Goal: Task Accomplishment & Management: Manage account settings

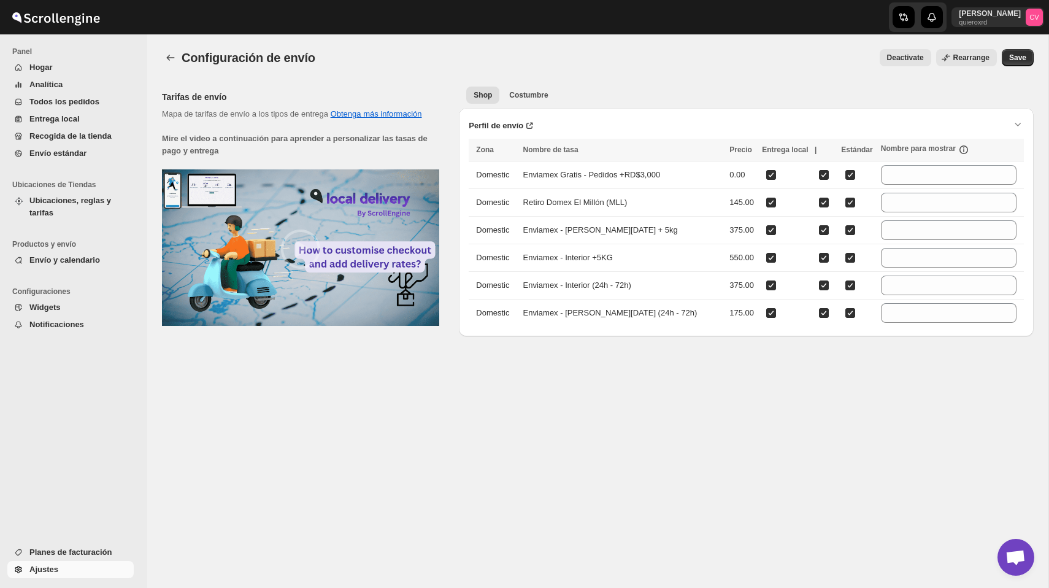
click at [69, 198] on span "Ubicaciones, reglas y tarifas" at bounding box center [70, 206] width 82 height 21
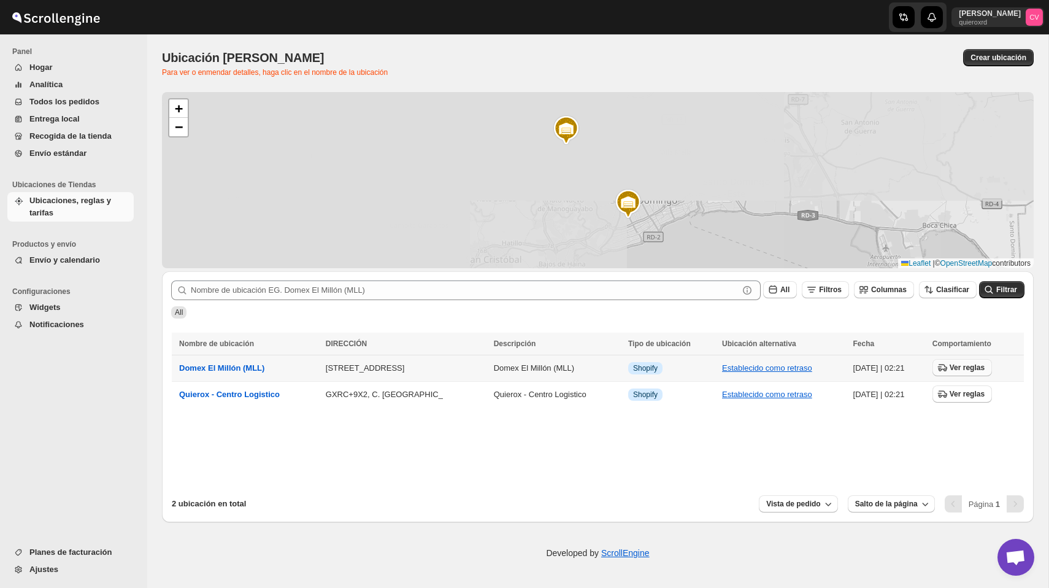
click at [975, 368] on span "Ver reglas" at bounding box center [967, 368] width 35 height 10
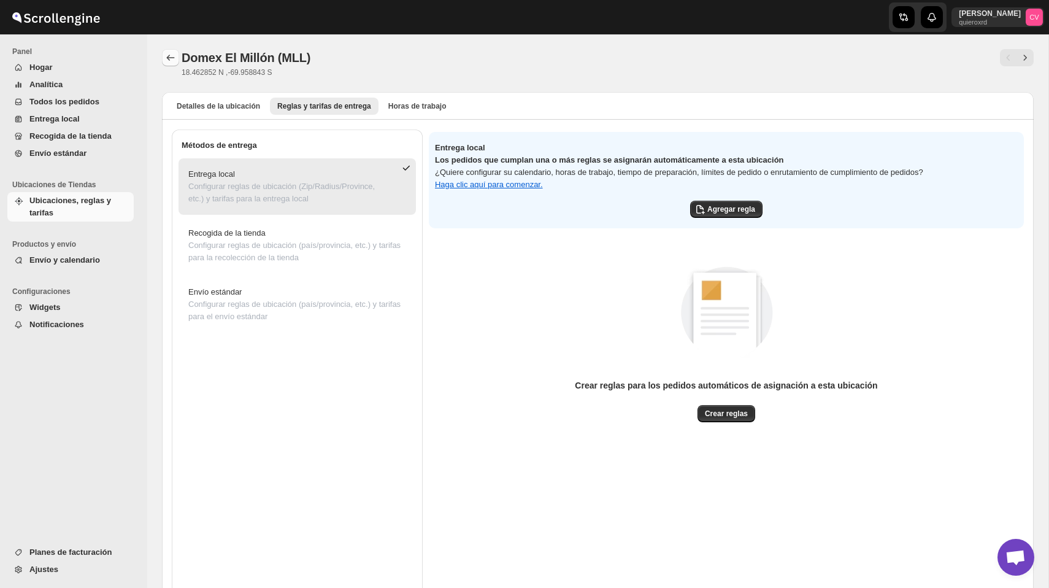
click at [168, 51] on button "Atrás" at bounding box center [170, 57] width 17 height 17
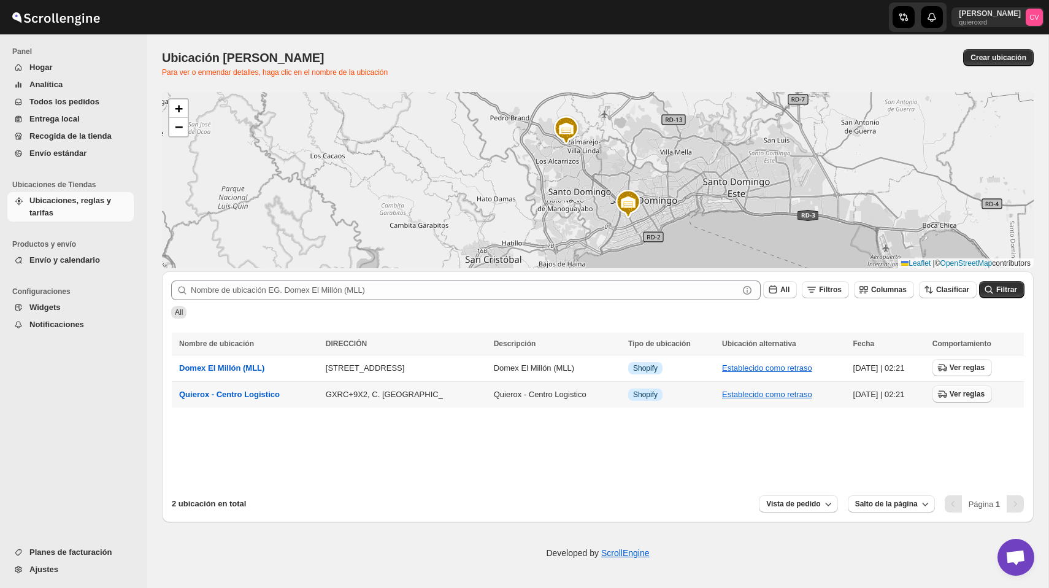
click at [968, 396] on span "Ver reglas" at bounding box center [967, 394] width 35 height 10
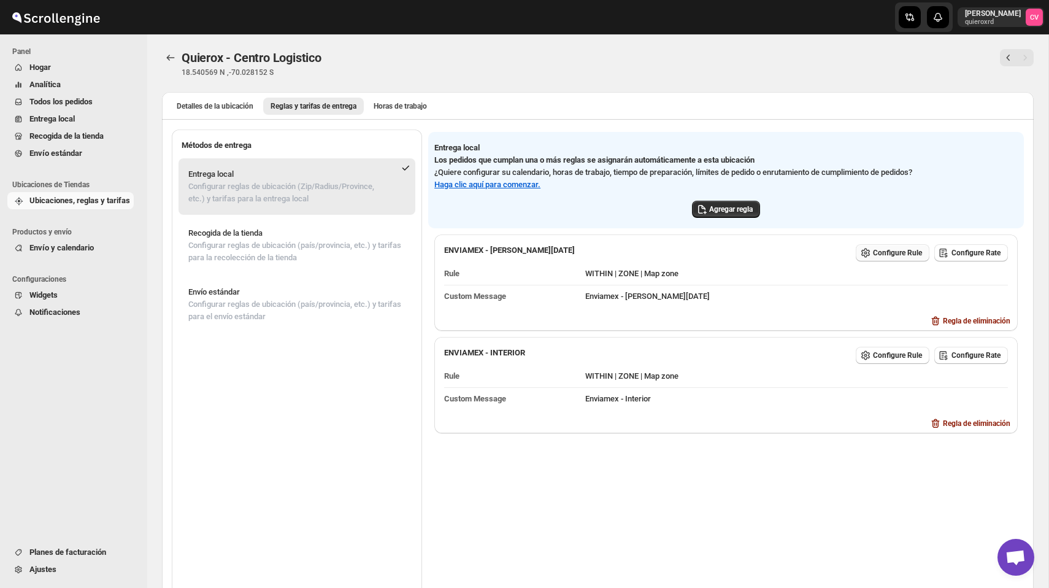
click at [873, 251] on span "Configure Rule" at bounding box center [897, 253] width 49 height 10
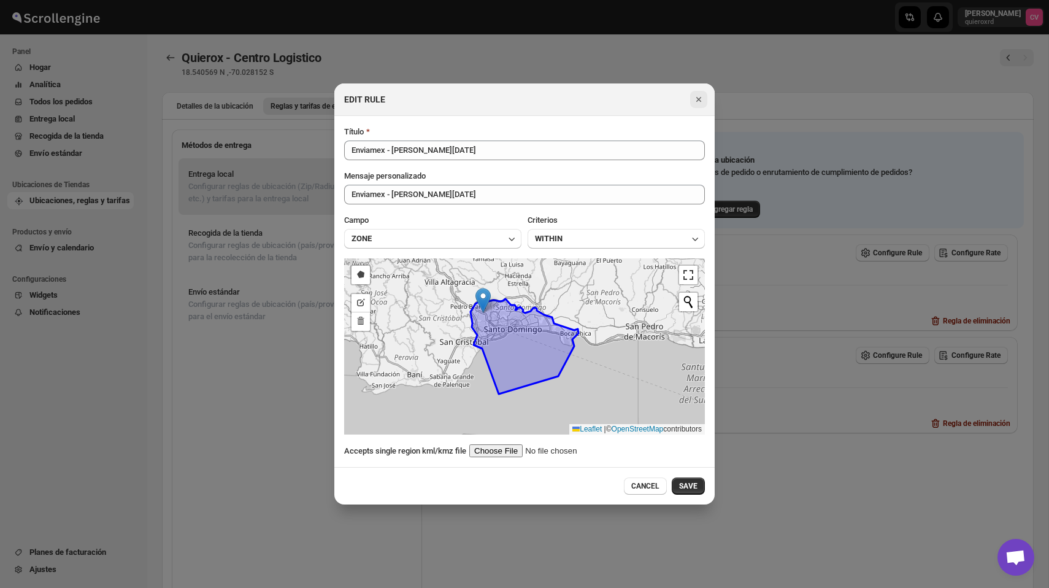
click at [697, 95] on icon "Close" at bounding box center [699, 99] width 12 height 12
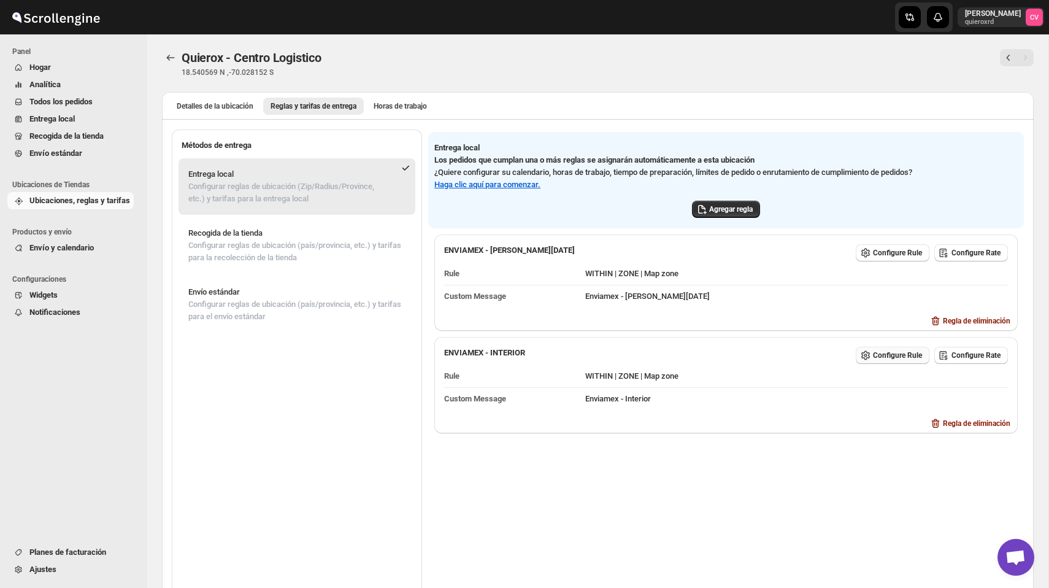
click at [881, 355] on span "Configure Rule" at bounding box center [897, 355] width 49 height 10
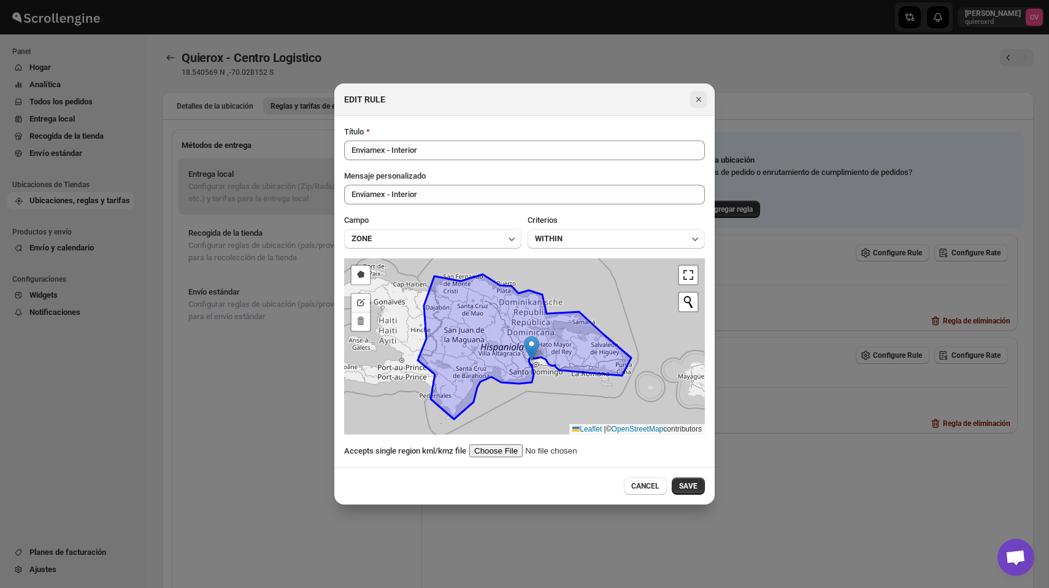
click at [700, 101] on icon "Close" at bounding box center [699, 99] width 12 height 12
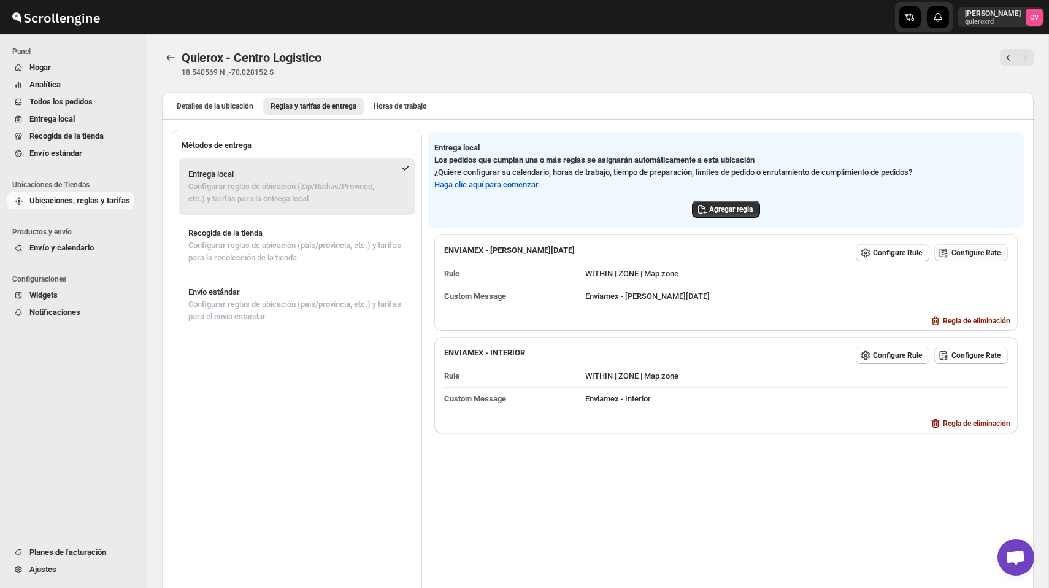
click at [971, 257] on button "Configure Rate" at bounding box center [972, 252] width 74 height 17
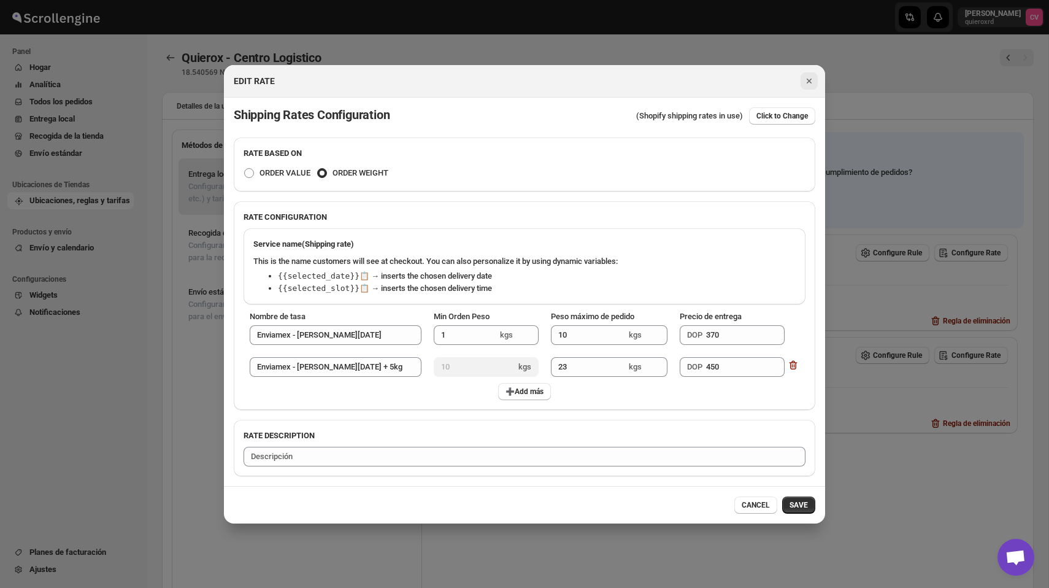
click at [803, 85] on icon "Close" at bounding box center [809, 81] width 12 height 12
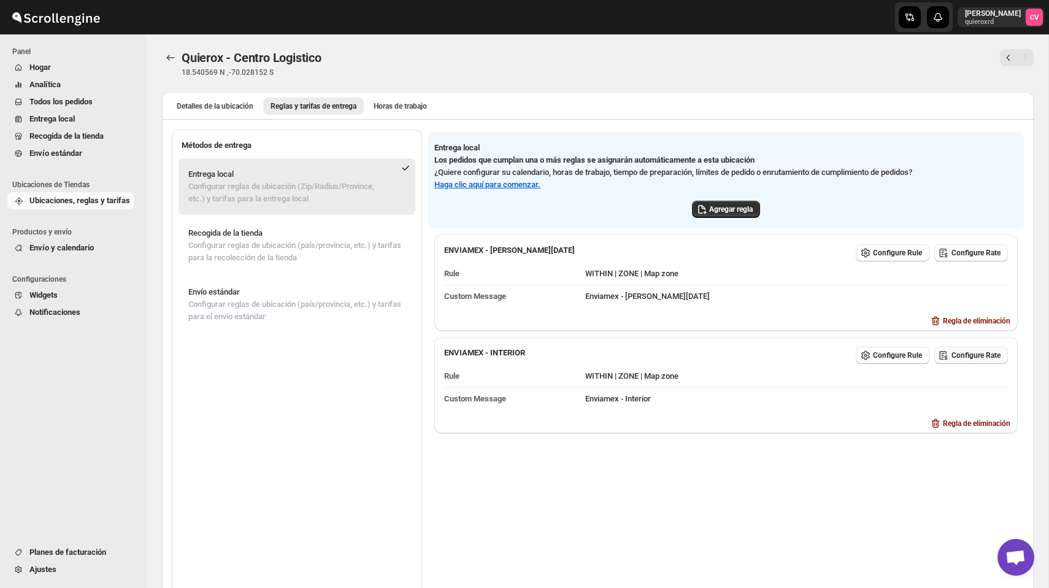
click at [977, 355] on span "Configure Rate" at bounding box center [976, 355] width 49 height 10
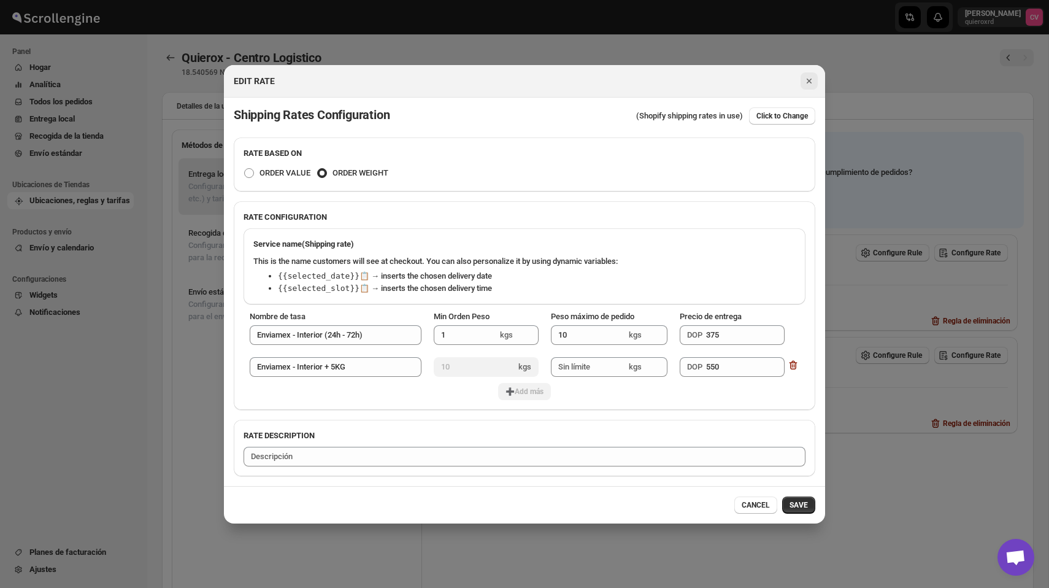
click at [808, 75] on icon "Close" at bounding box center [809, 81] width 12 height 12
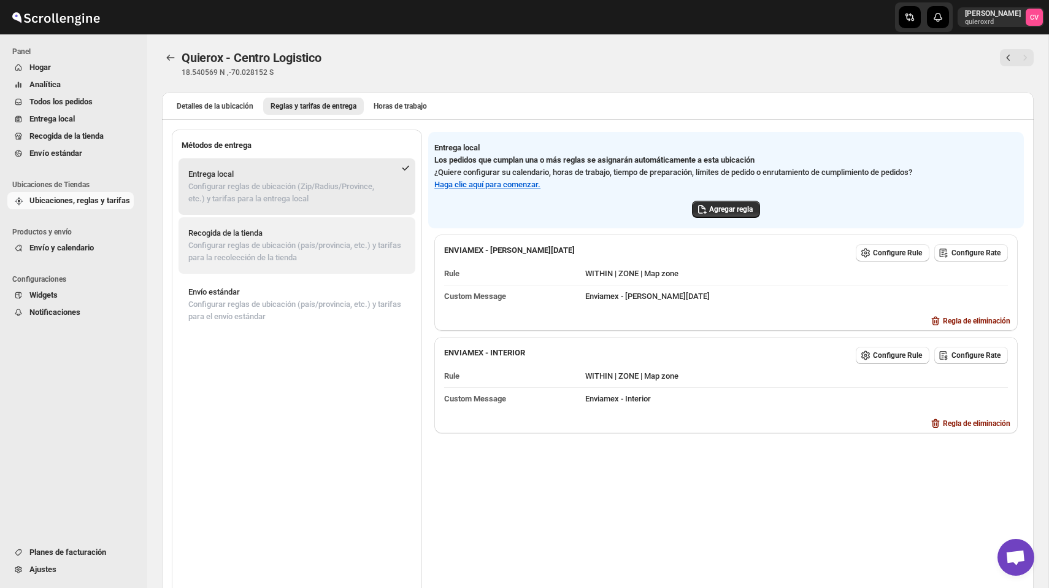
click at [291, 265] on span "Recogida de la tienda Configurar reglas de ubicación (país/provincia, etc.) y t…" at bounding box center [297, 245] width 230 height 49
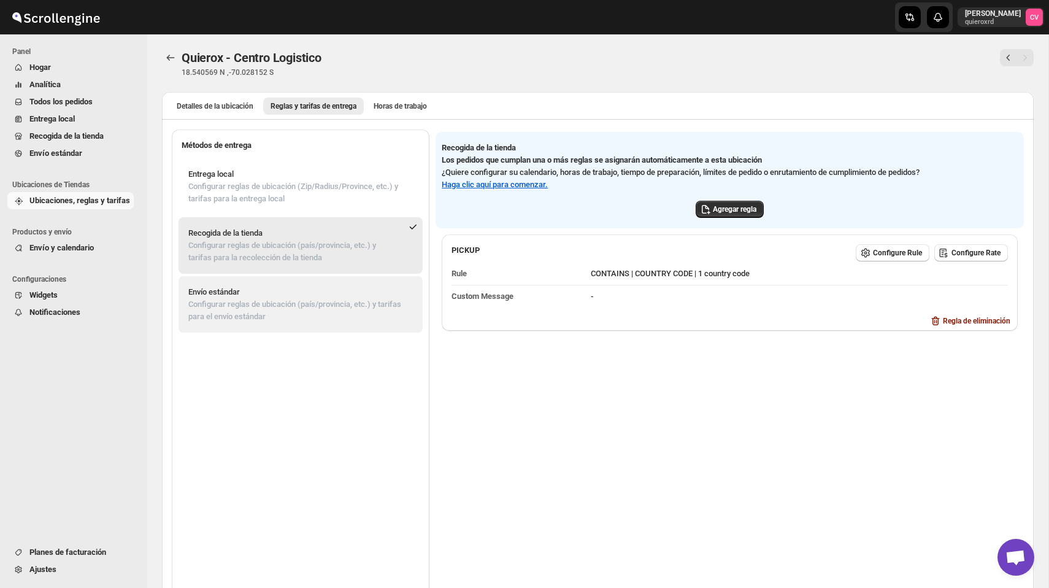
click at [344, 293] on p "Envío estándar" at bounding box center [300, 292] width 225 height 12
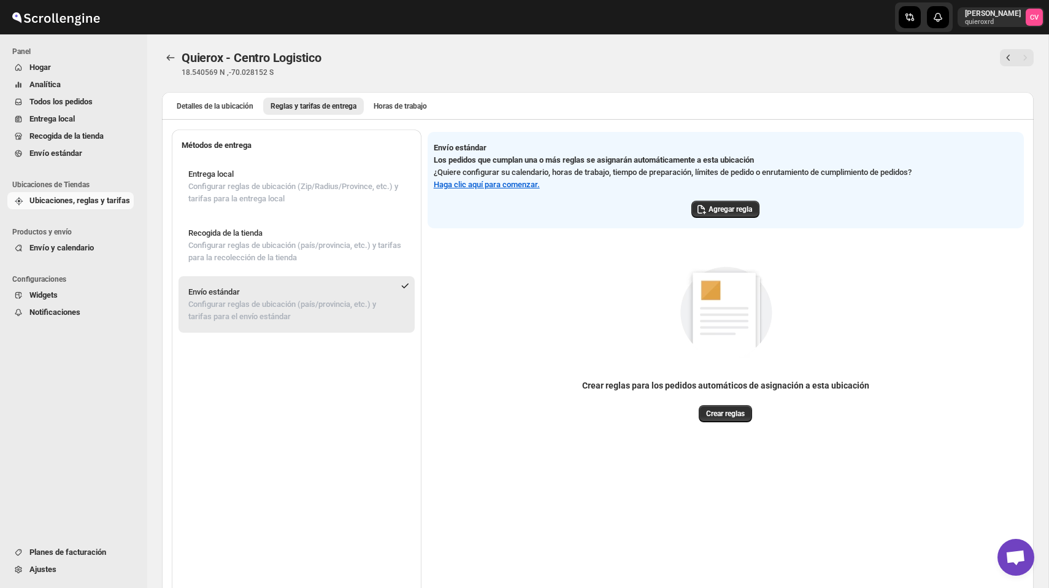
click at [64, 201] on span "Ubicaciones, reglas y tarifas" at bounding box center [79, 200] width 101 height 9
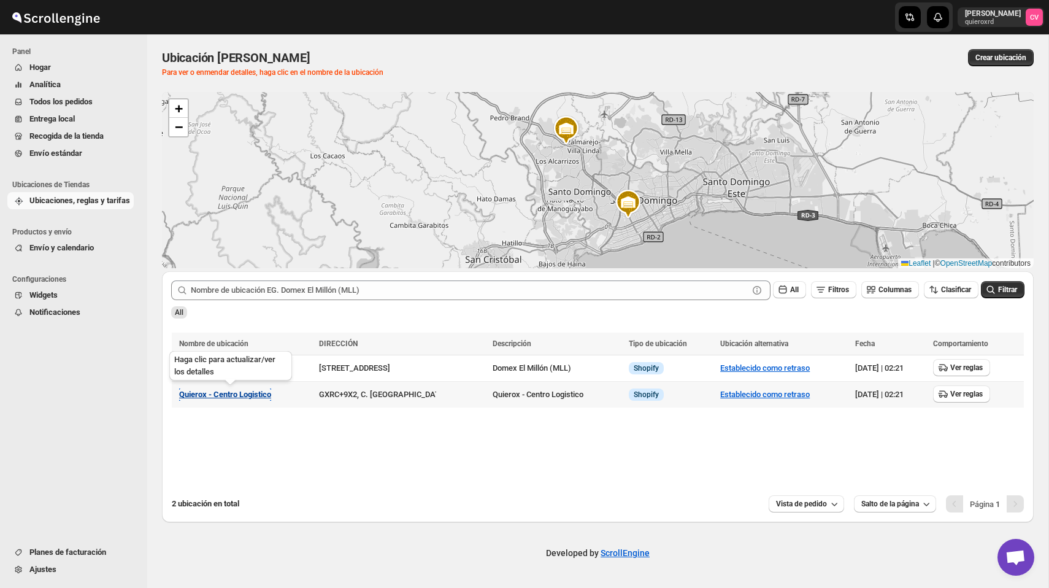
click at [250, 397] on span "Quierox - Centro Logistico" at bounding box center [225, 394] width 92 height 9
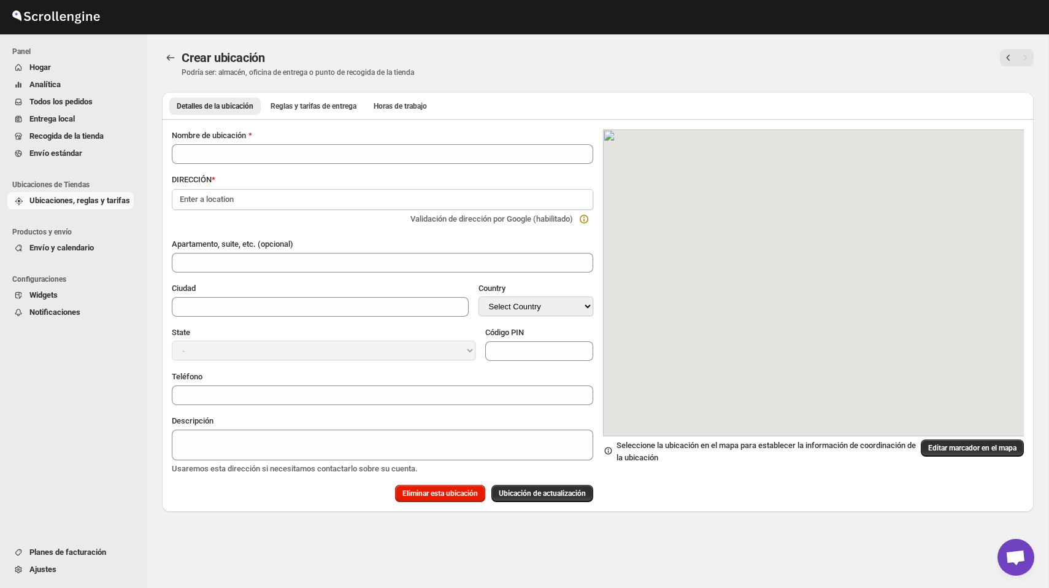
type input "Quierox - Centro Logistico"
type input "GXRC+9X2"
type input "Pedro Brand"
select select "DO"
type input "21101"
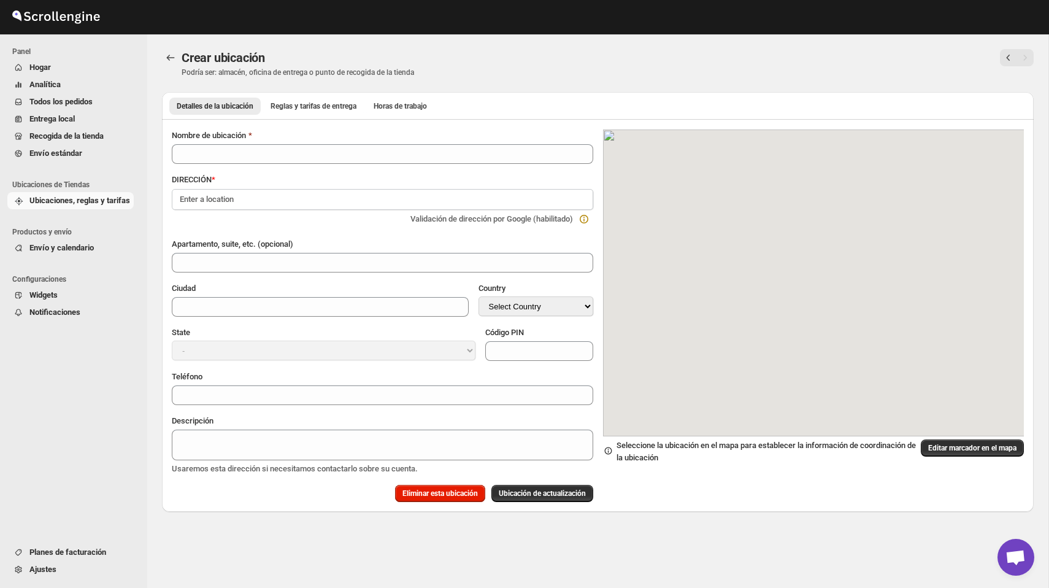
type input "+18295209506"
type textarea "Quierox - Centro Logistico"
select select "Distrito Nacional"
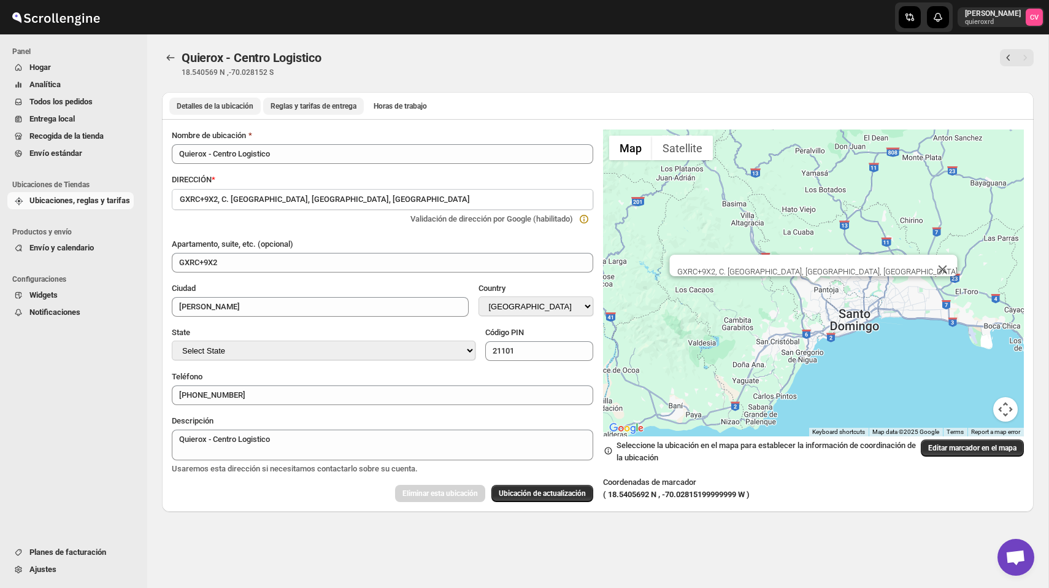
click at [355, 110] on span "Reglas y tarifas de entrega" at bounding box center [314, 106] width 86 height 10
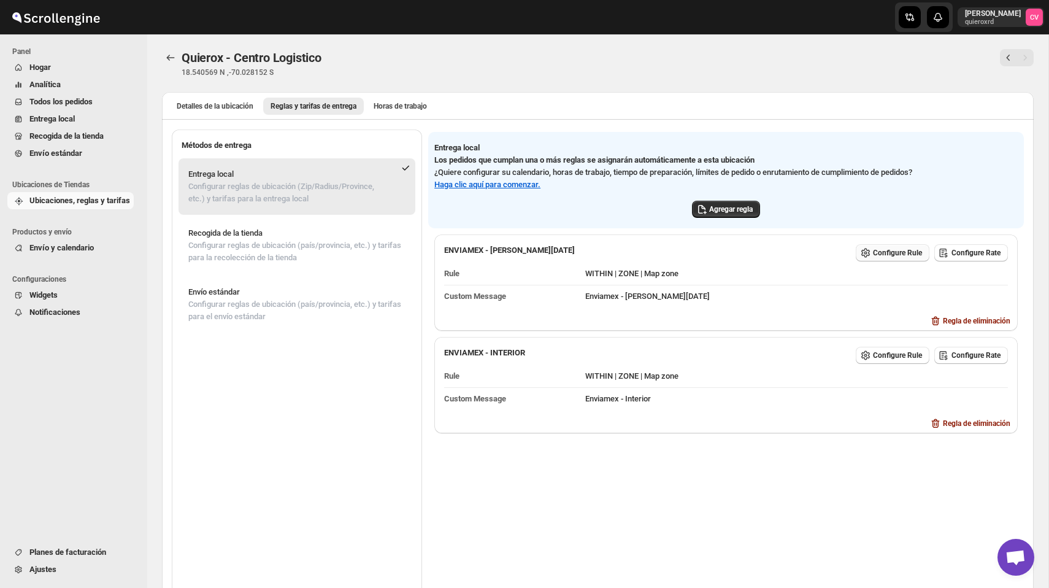
click at [895, 255] on span "Configure Rule" at bounding box center [897, 253] width 49 height 10
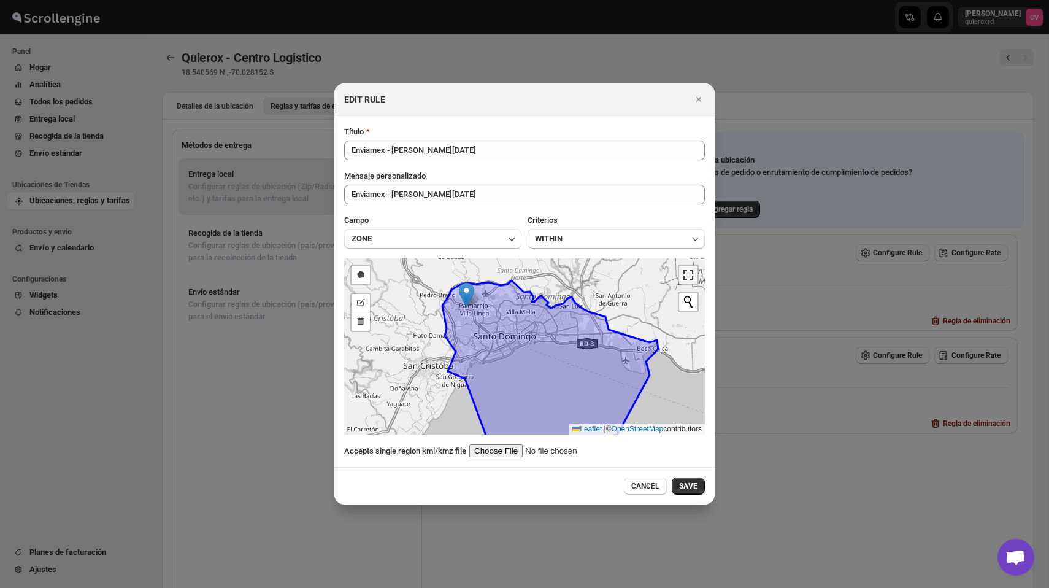
click at [693, 269] on link ":rhd:" at bounding box center [688, 275] width 18 height 18
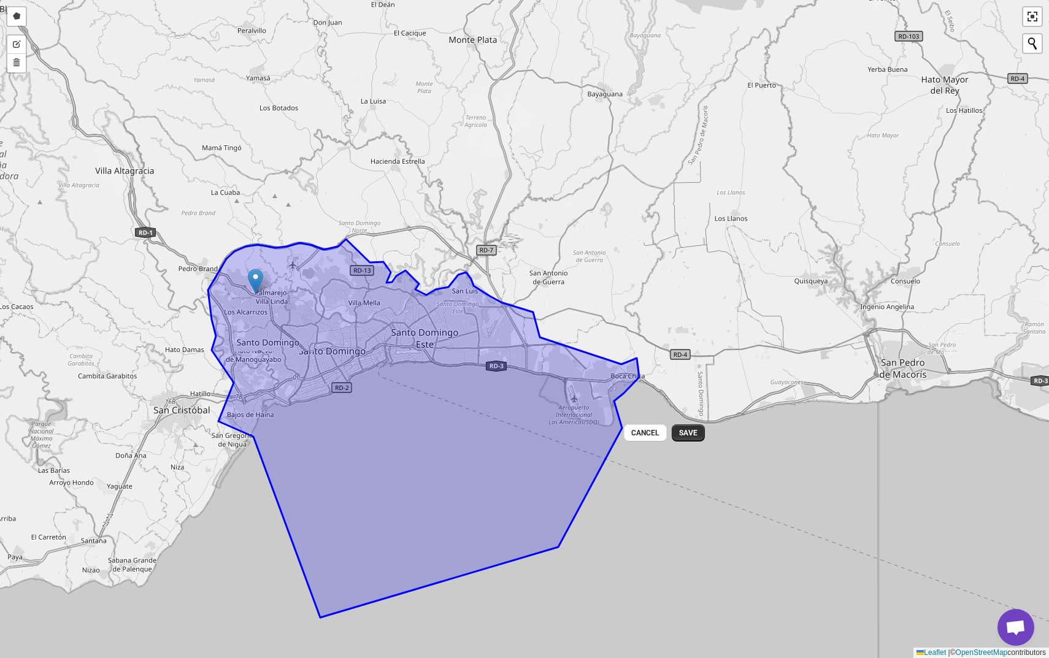
click at [1029, 53] on div "Nothing found." at bounding box center [1032, 43] width 21 height 21
paste input "C. Minerva Mirabal 7, Santo Domingo 11201, República Dominicana"
type input "C. Minerva Mirabal 7, Santo Domingo 11201, República Dominicana"
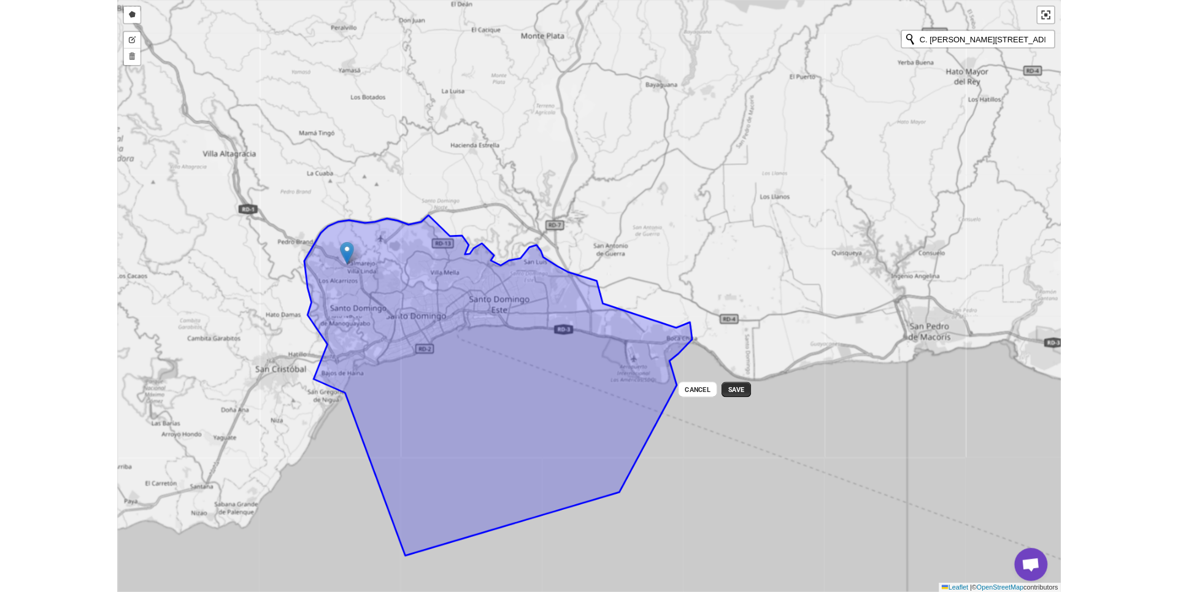
scroll to position [0, 127]
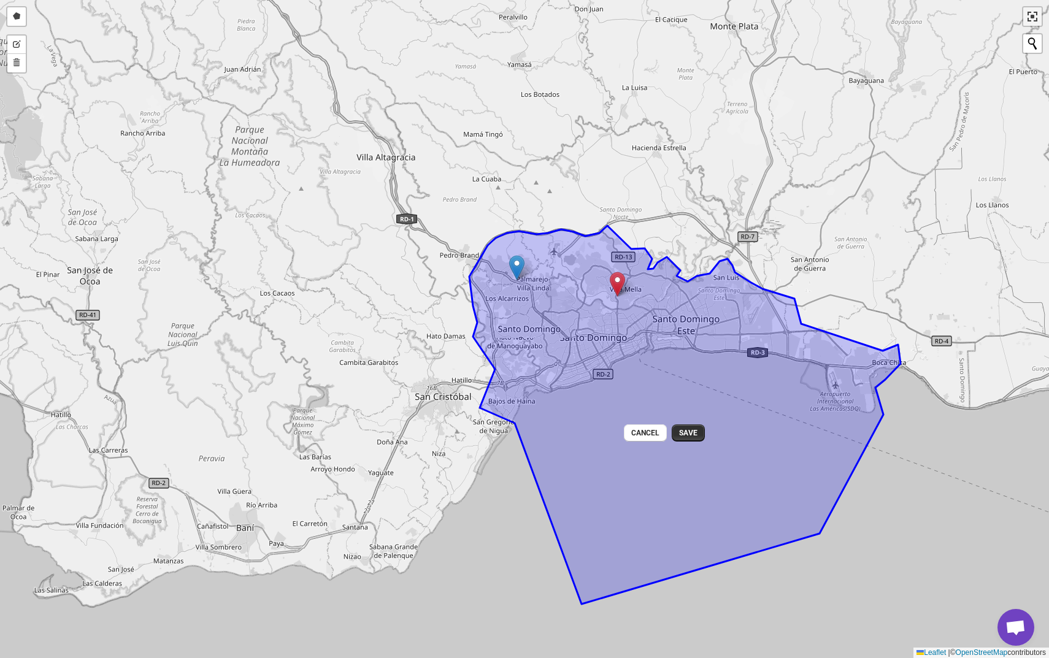
click at [1033, 16] on link ":rhd:" at bounding box center [1033, 16] width 18 height 18
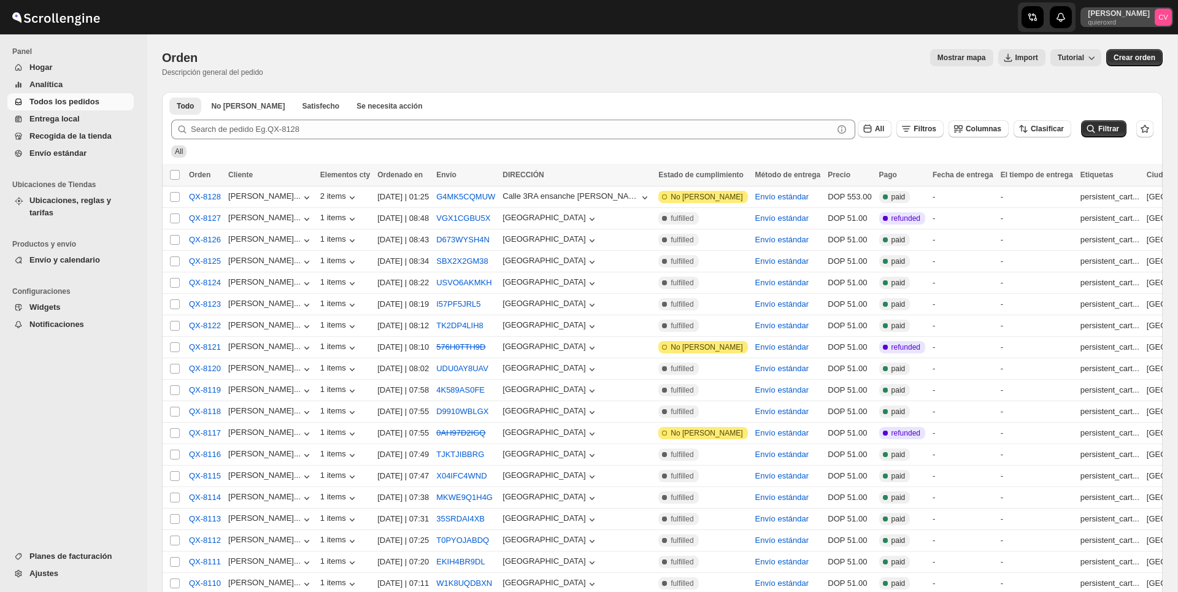
click at [1145, 21] on p "quieroxrd" at bounding box center [1119, 21] width 62 height 7
click at [1103, 129] on div "Cierre de sesión" at bounding box center [1129, 135] width 74 height 12
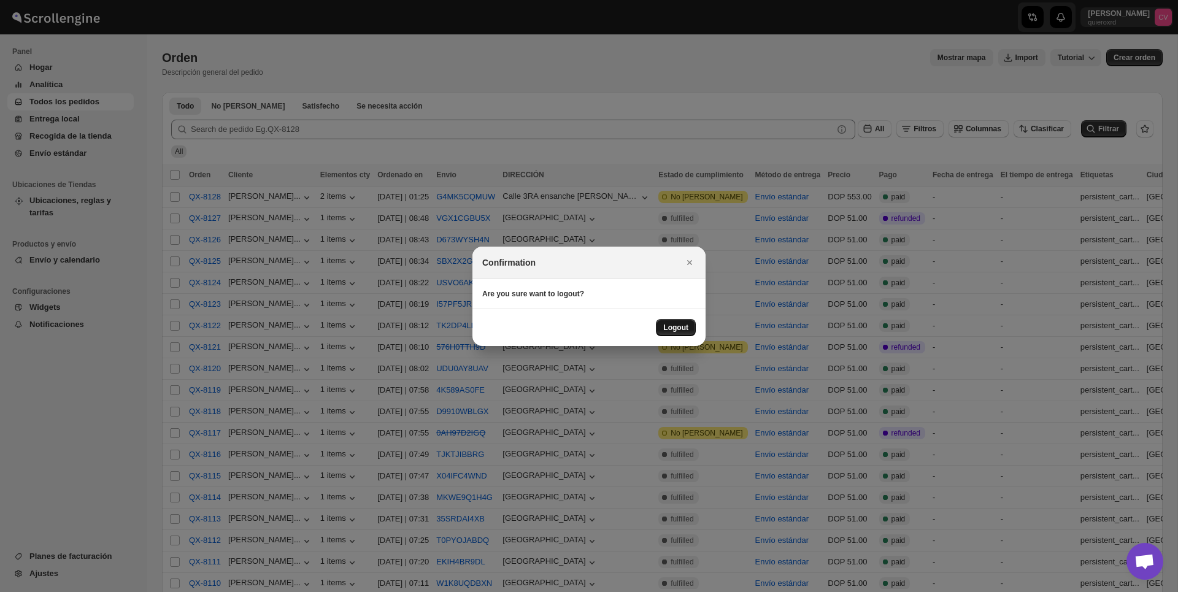
click at [680, 331] on span "Logout" at bounding box center [675, 328] width 25 height 10
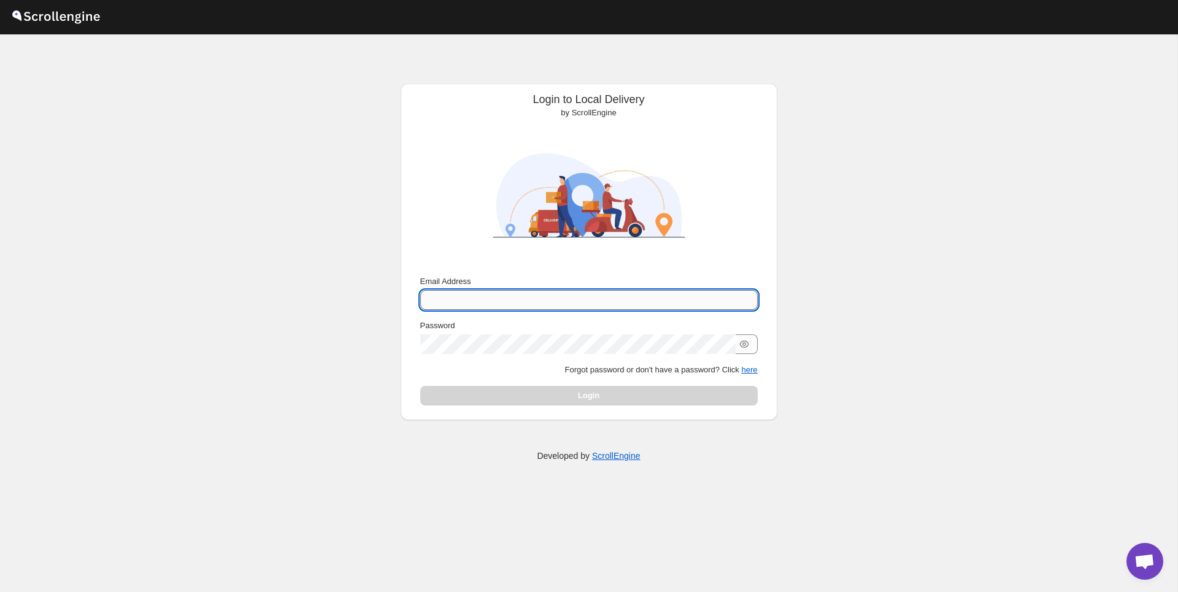
click at [535, 300] on input "Email Address" at bounding box center [589, 300] width 338 height 20
type input "[PERSON_NAME][EMAIL_ADDRESS][DOMAIN_NAME]"
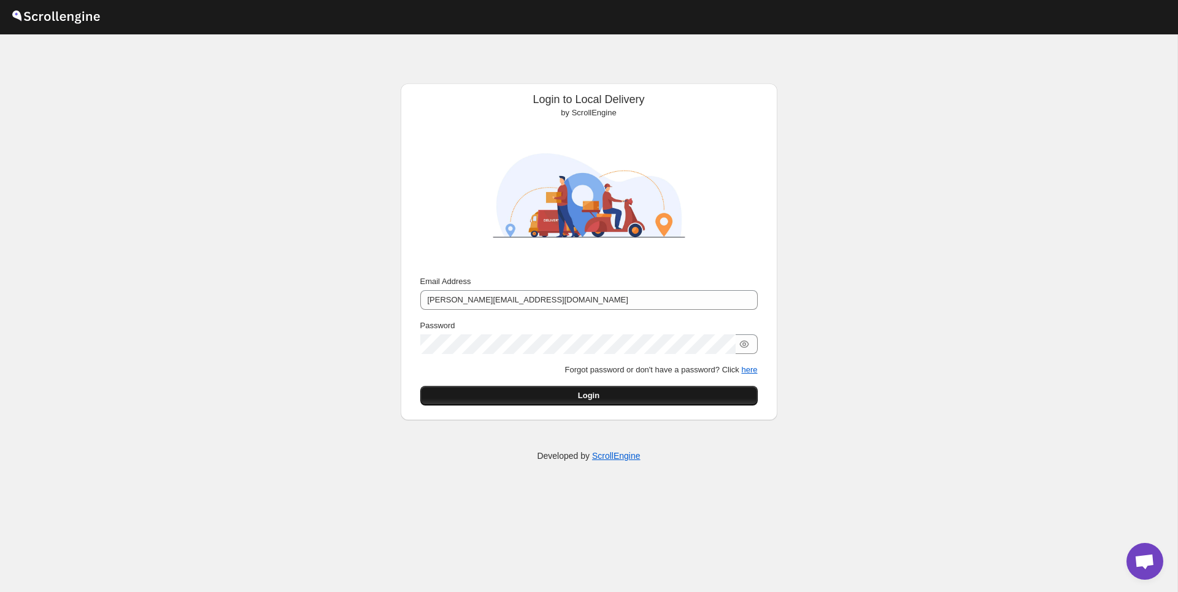
click at [554, 396] on button "Login" at bounding box center [589, 396] width 338 height 20
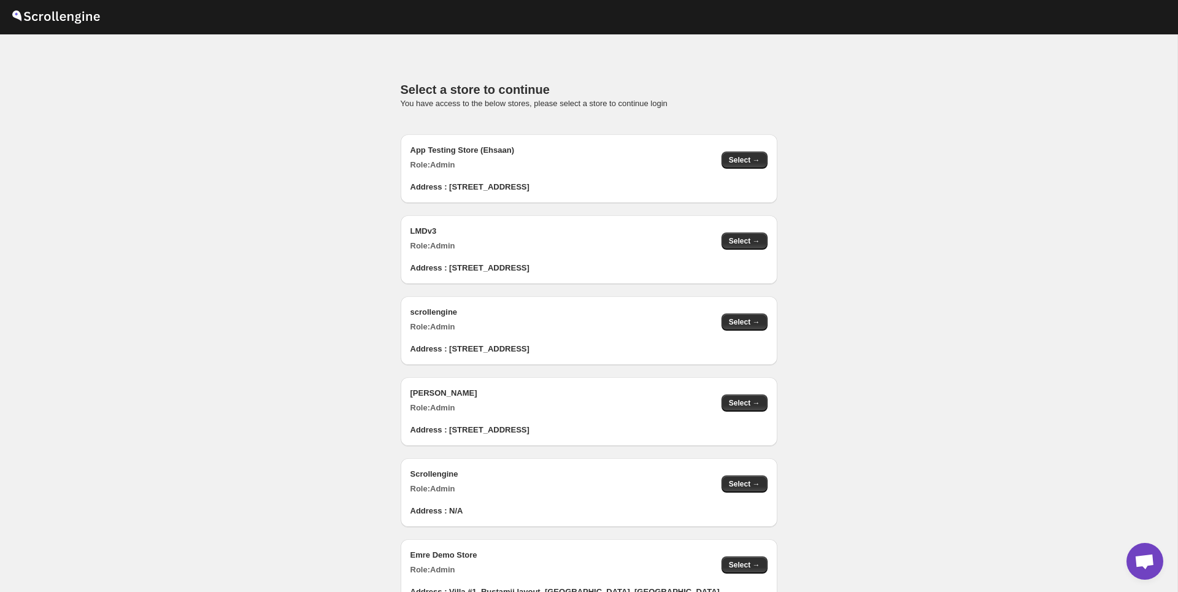
scroll to position [1231, 0]
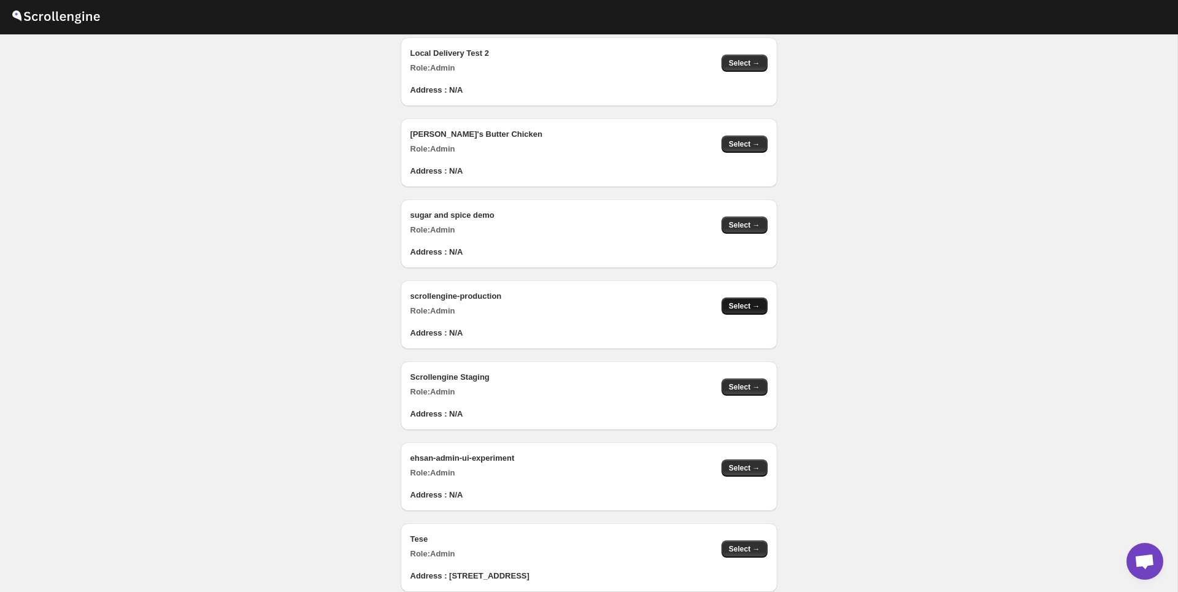
click at [738, 311] on button "Select →" at bounding box center [745, 306] width 46 height 17
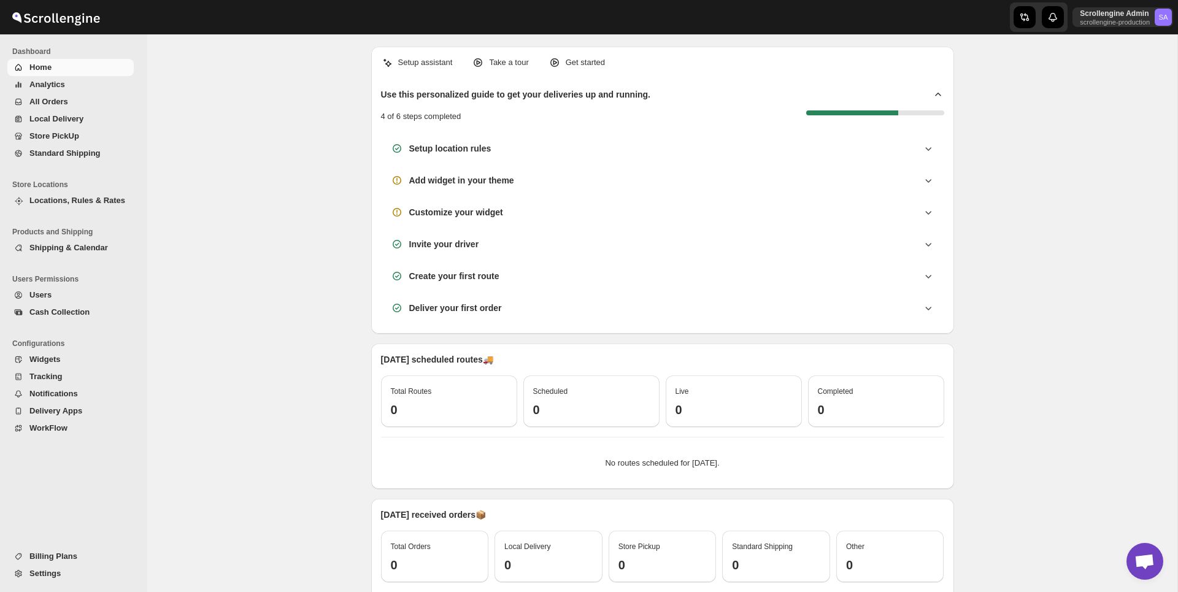
click at [59, 557] on span "Billing Plans" at bounding box center [53, 556] width 48 height 9
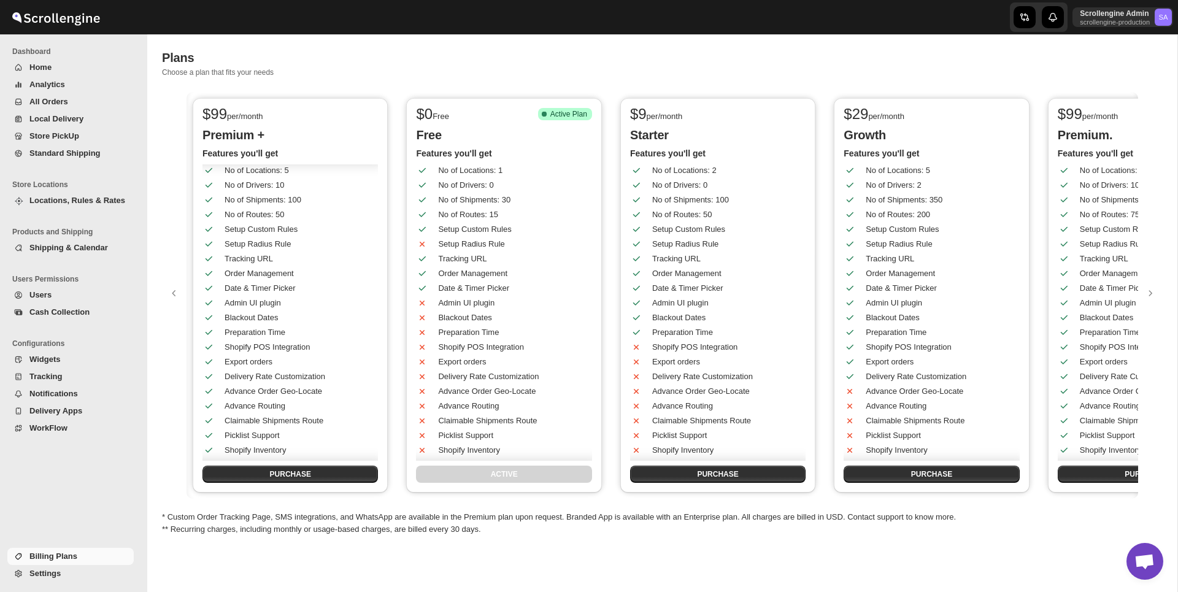
scroll to position [143, 0]
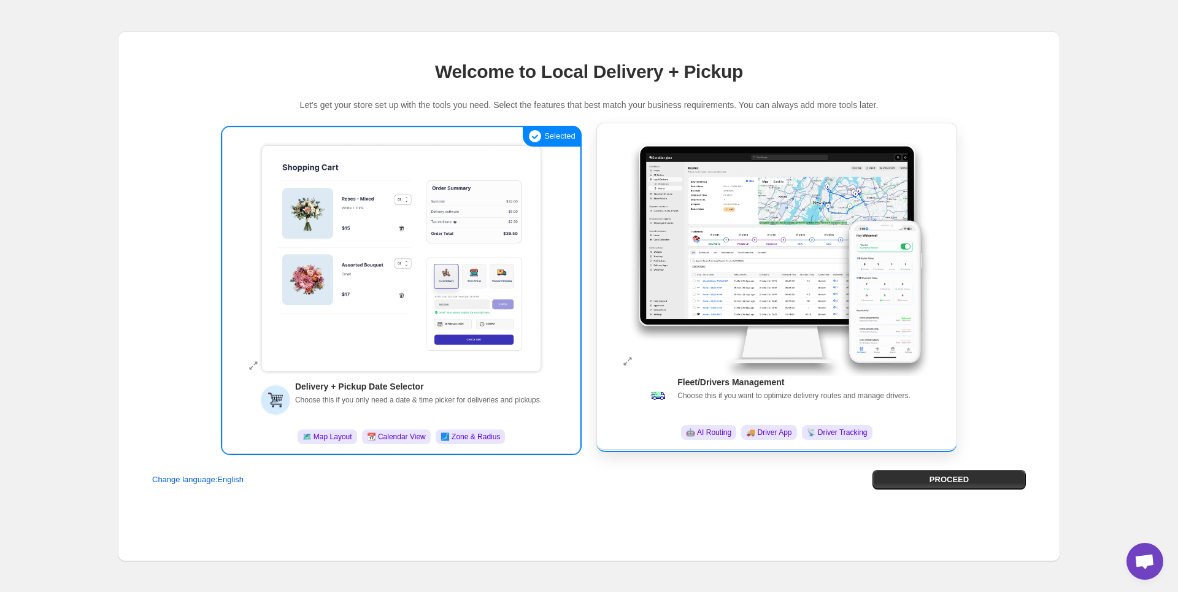
click at [785, 224] on img at bounding box center [777, 255] width 307 height 244
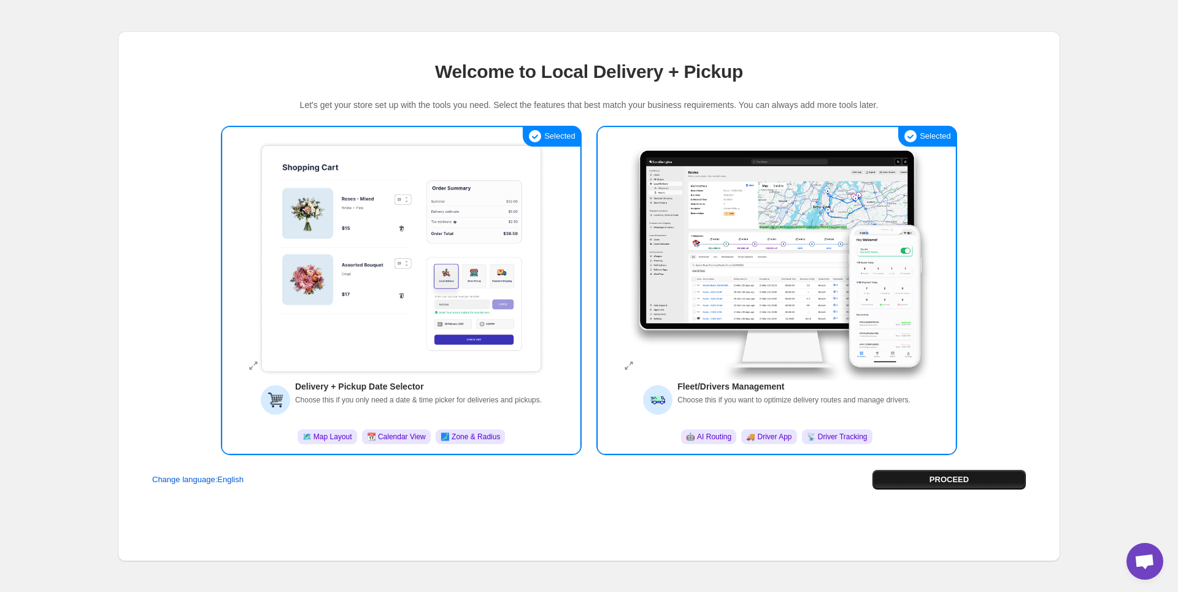
click at [944, 473] on button "PROCEED" at bounding box center [949, 480] width 153 height 20
click at [935, 484] on span "PROCEED" at bounding box center [949, 480] width 39 height 12
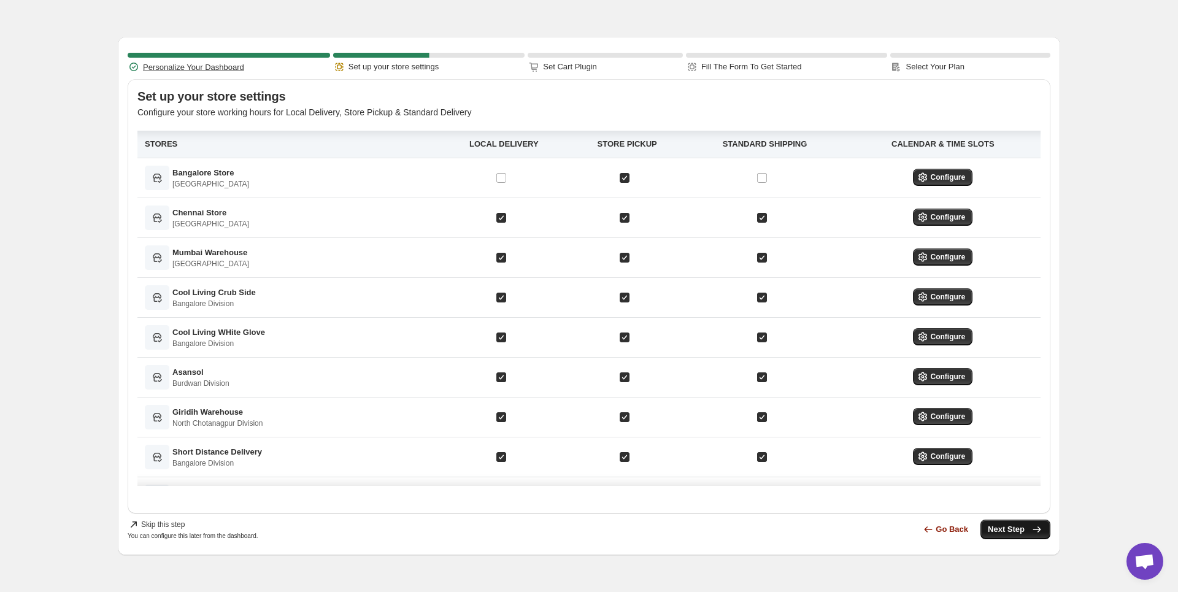
click at [1009, 533] on span "Next Step" at bounding box center [1015, 529] width 55 height 12
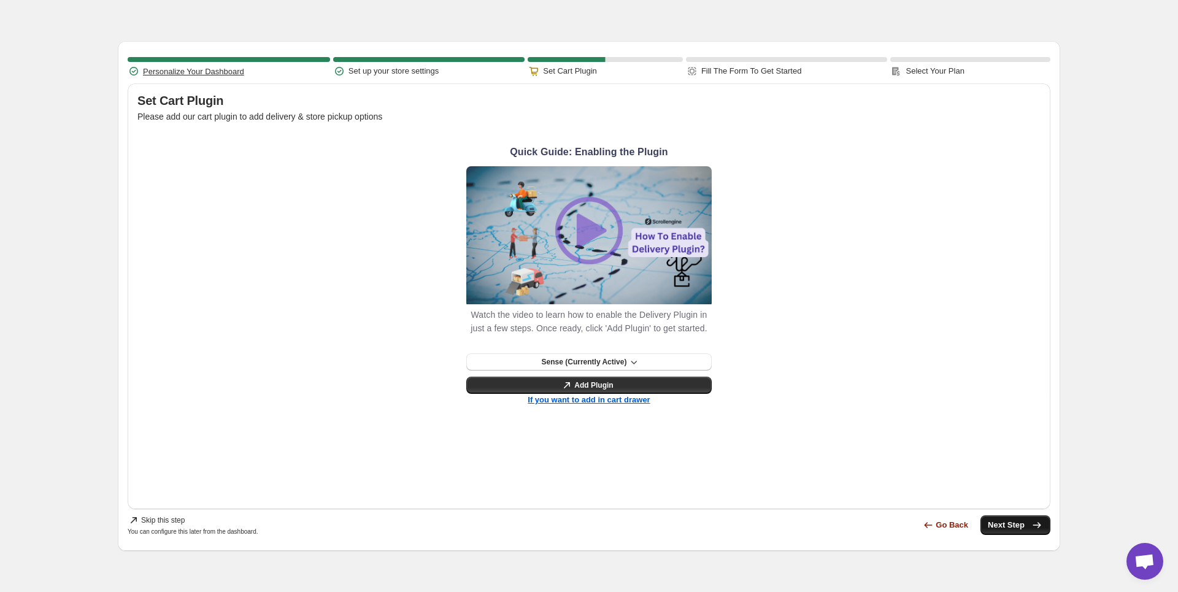
click at [1005, 524] on span "Next Step" at bounding box center [1015, 525] width 55 height 12
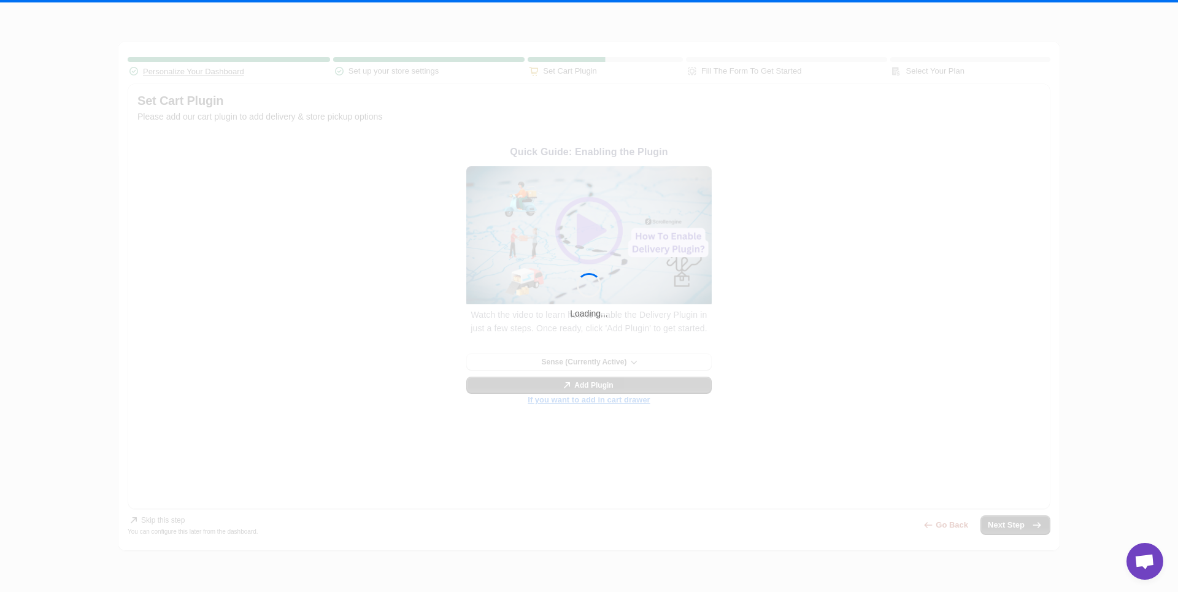
select select "no"
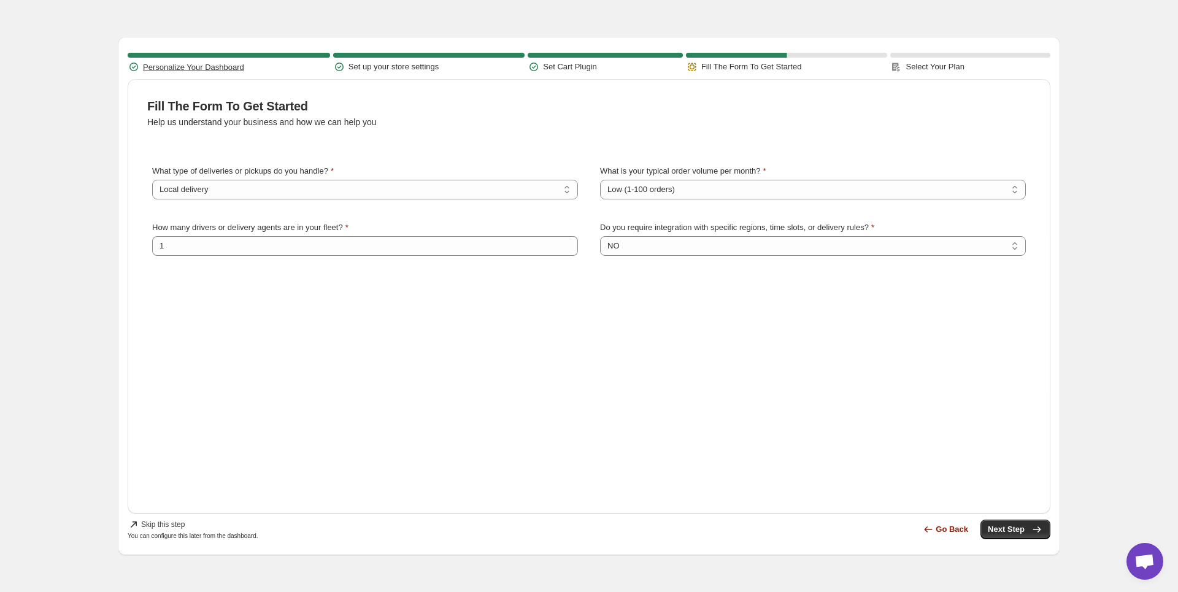
click at [1005, 524] on span "Next Step" at bounding box center [1015, 529] width 55 height 12
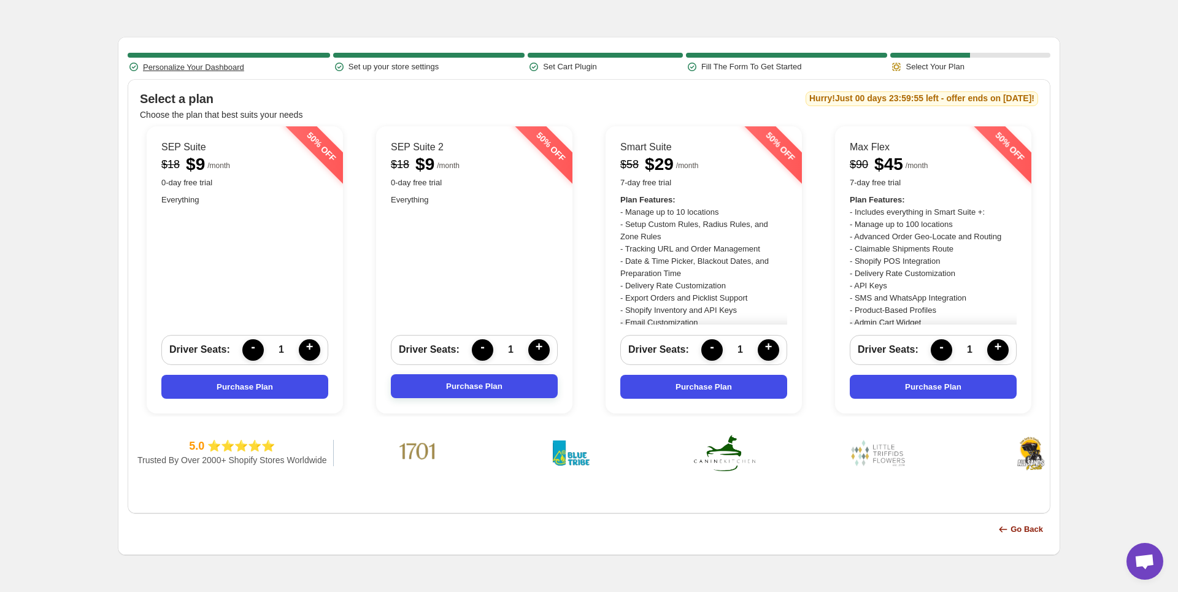
click at [475, 389] on button "Purchase Plan" at bounding box center [474, 386] width 167 height 24
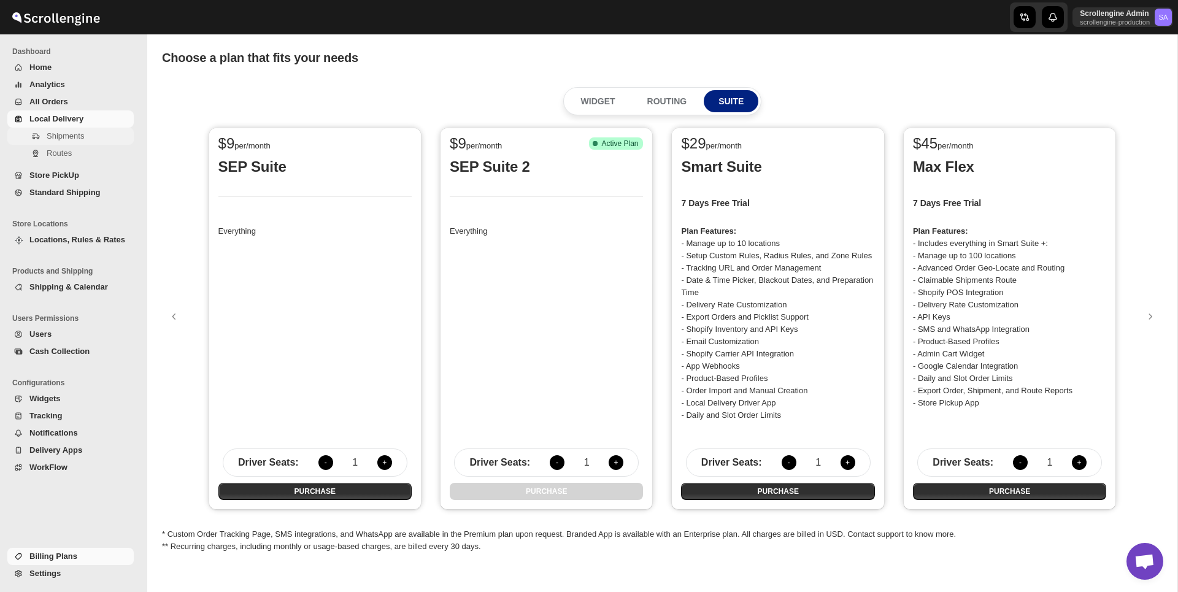
click at [75, 137] on span "Shipments" at bounding box center [65, 135] width 37 height 9
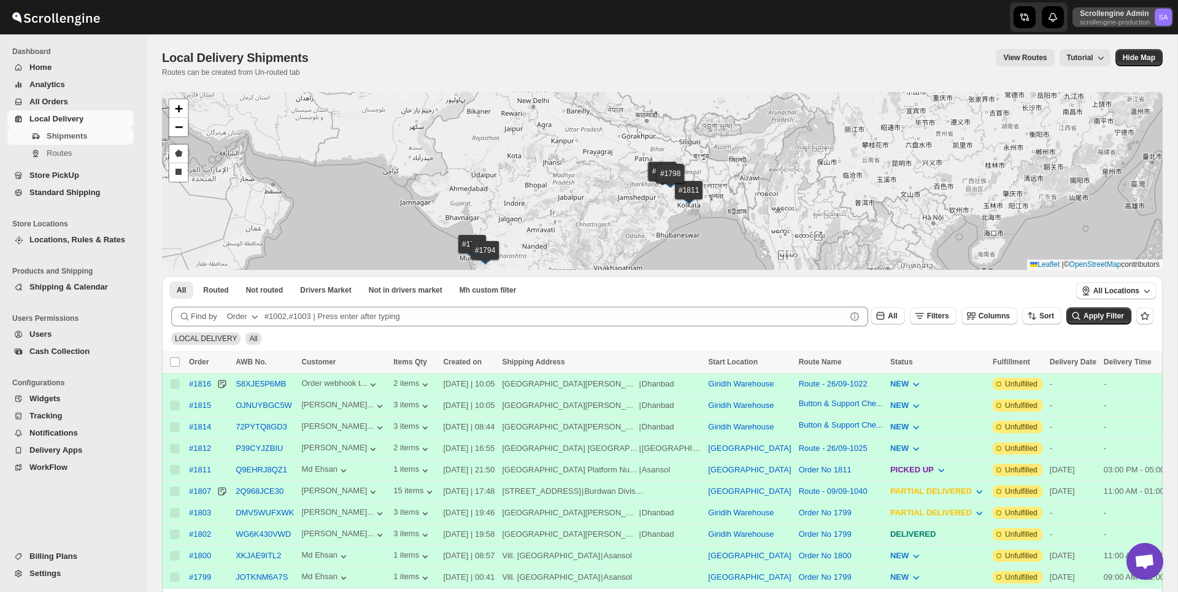
click at [1106, 12] on p "Scrollengine Admin" at bounding box center [1115, 14] width 70 height 10
click at [1122, 53] on span "Online Store" at bounding box center [1139, 51] width 44 height 9
click at [53, 398] on span "Widgets" at bounding box center [44, 398] width 31 height 9
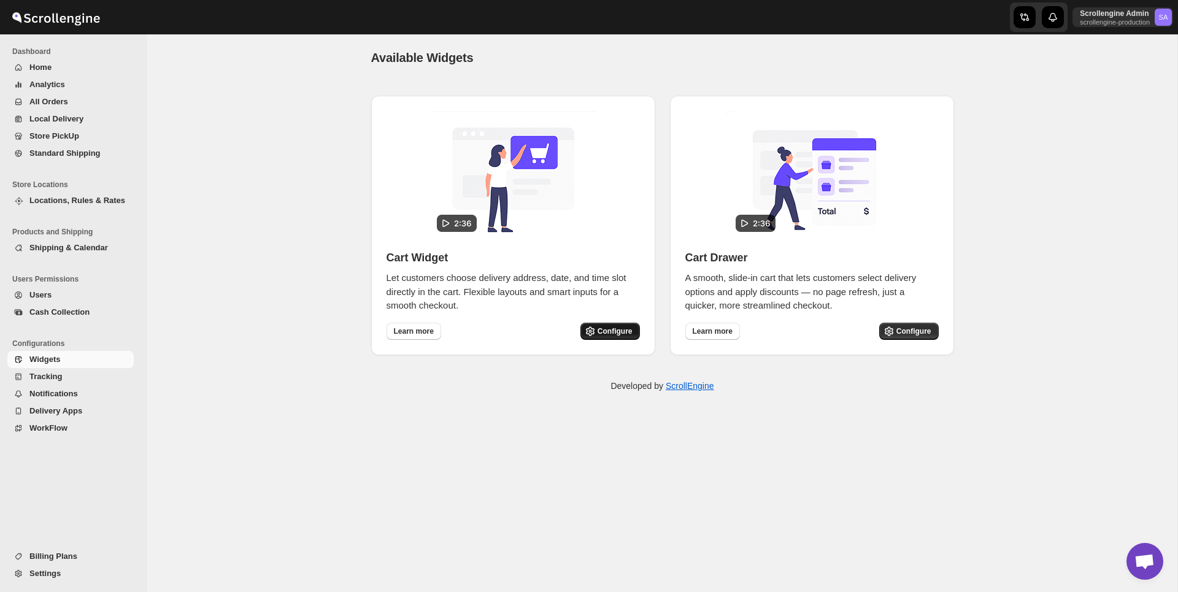
click at [589, 326] on icon "button" at bounding box center [590, 331] width 12 height 12
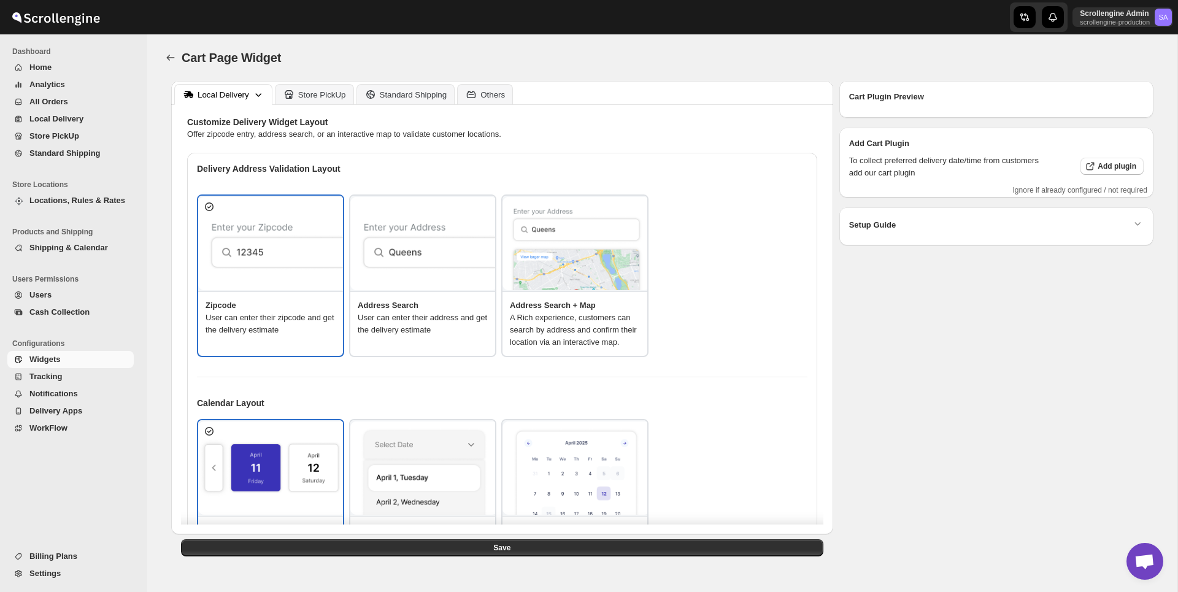
type textarea "<b>put you zip code to ceck</b>"
type textarea "ZIP Code"
type textarea "Check"
type textarea "Search Address"
type textarea "Type address to search"
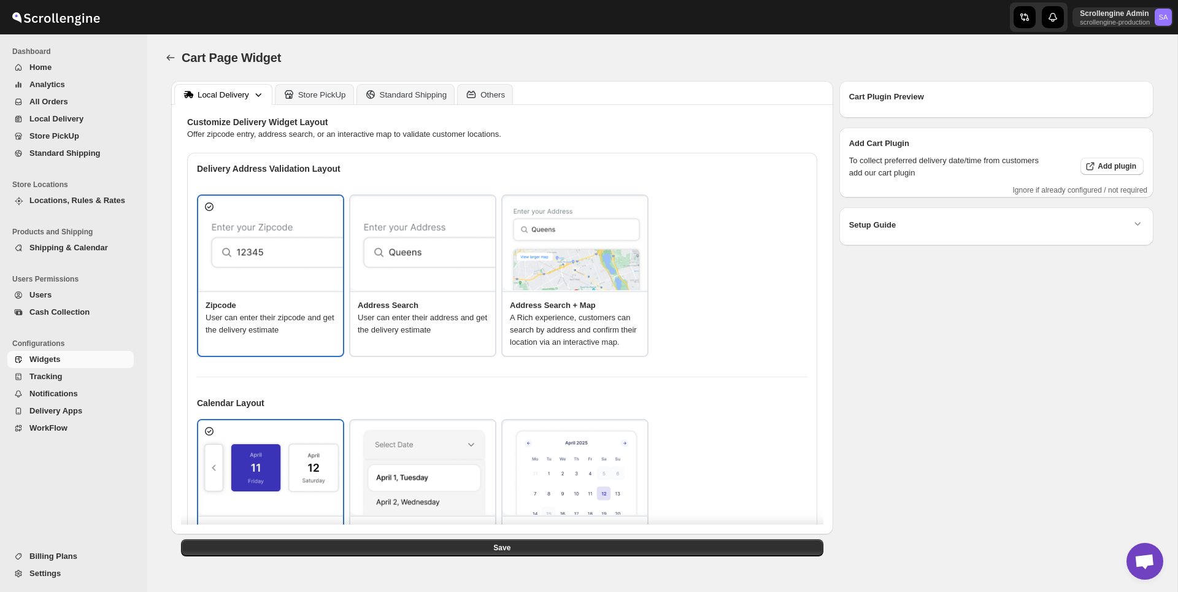
type textarea "<b>Service available</b>"
type textarea "Service not available."
type textarea "Select a date."
type textarea "Select preferred time slot."
type textarea "345"
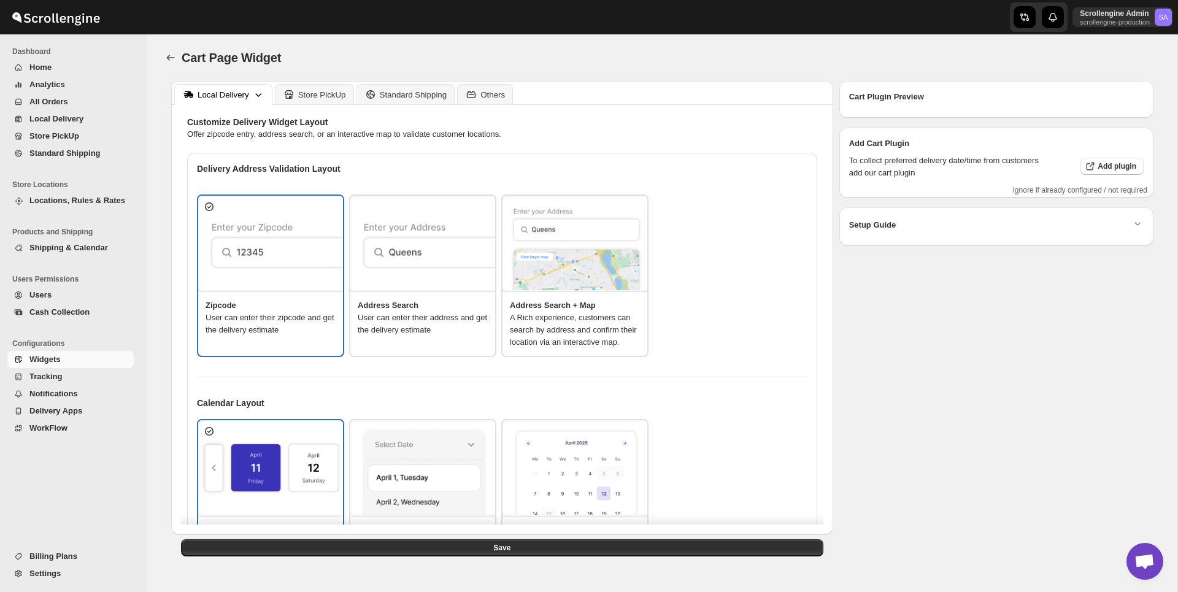
type textarea "Below items are not available for Local Delivery"
type textarea "Change delivery method or remove these products to continue"
type textarea "Below items are out of stock"
type textarea "Please remove out of stock product from cart to continue."
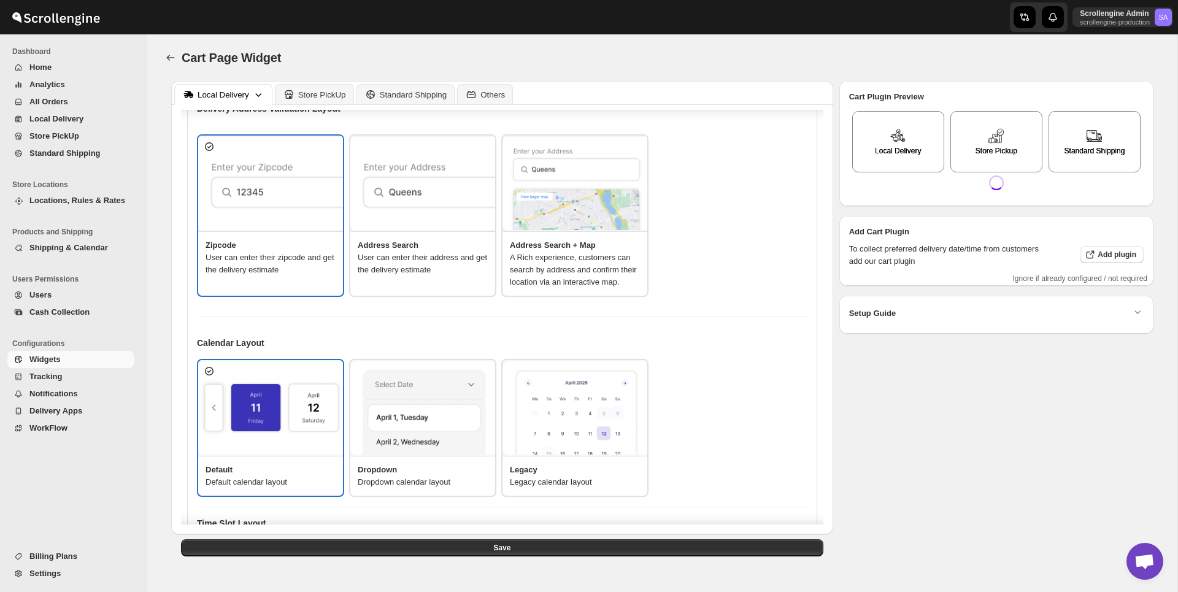
scroll to position [80, 0]
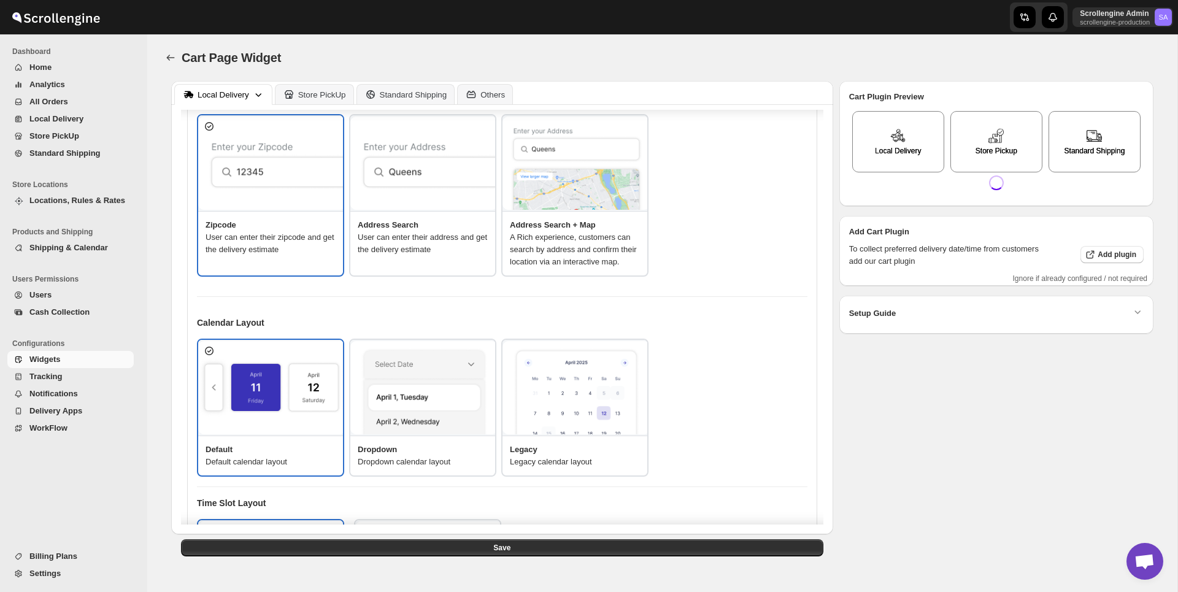
click at [590, 171] on img at bounding box center [576, 164] width 147 height 94
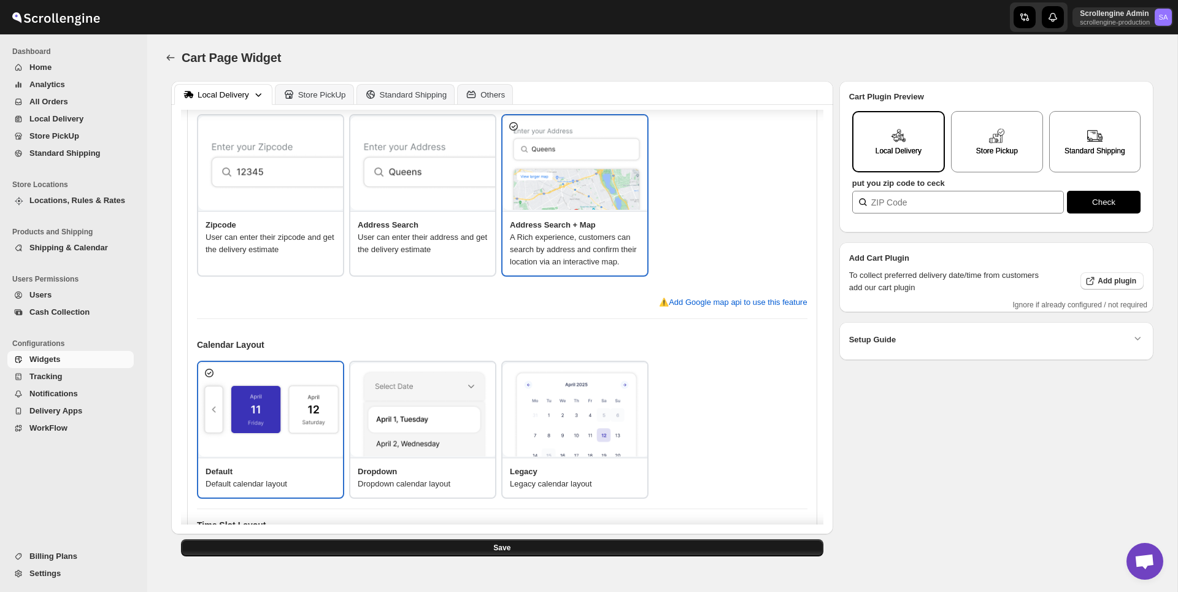
click at [529, 550] on button "Save" at bounding box center [502, 547] width 643 height 17
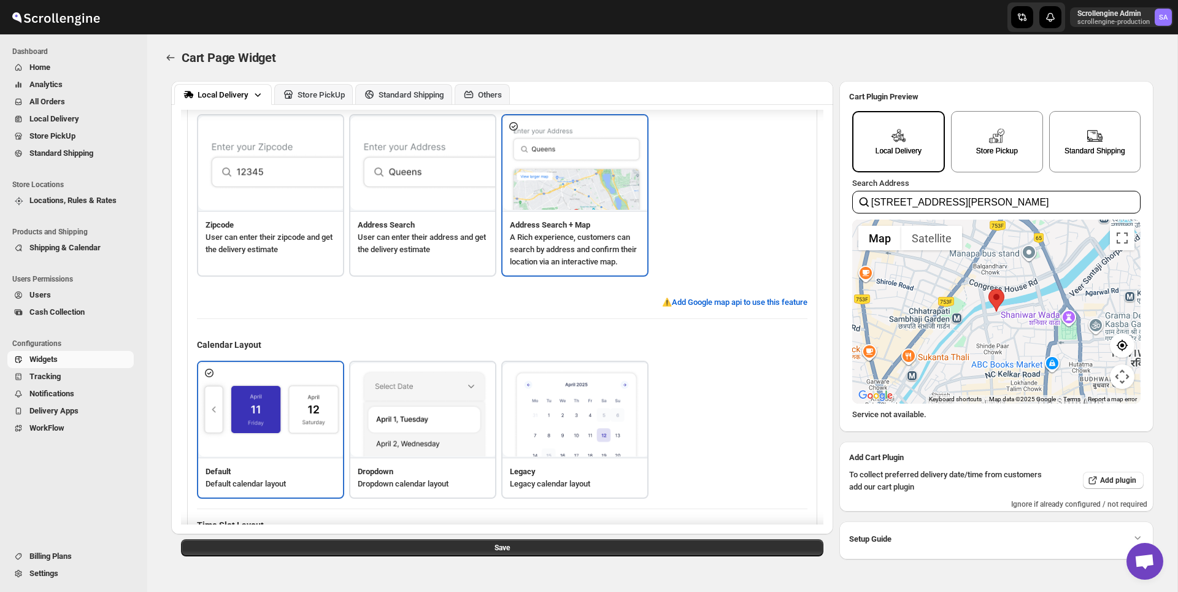
click at [77, 204] on span "Locations, Rules & Rates" at bounding box center [72, 200] width 87 height 9
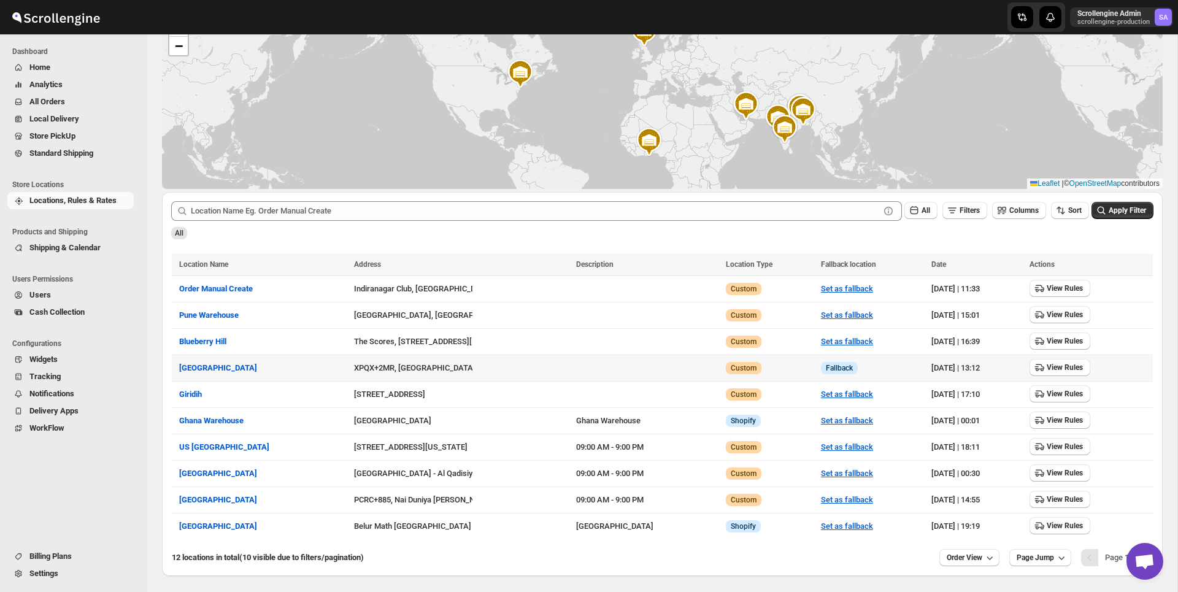
scroll to position [121, 0]
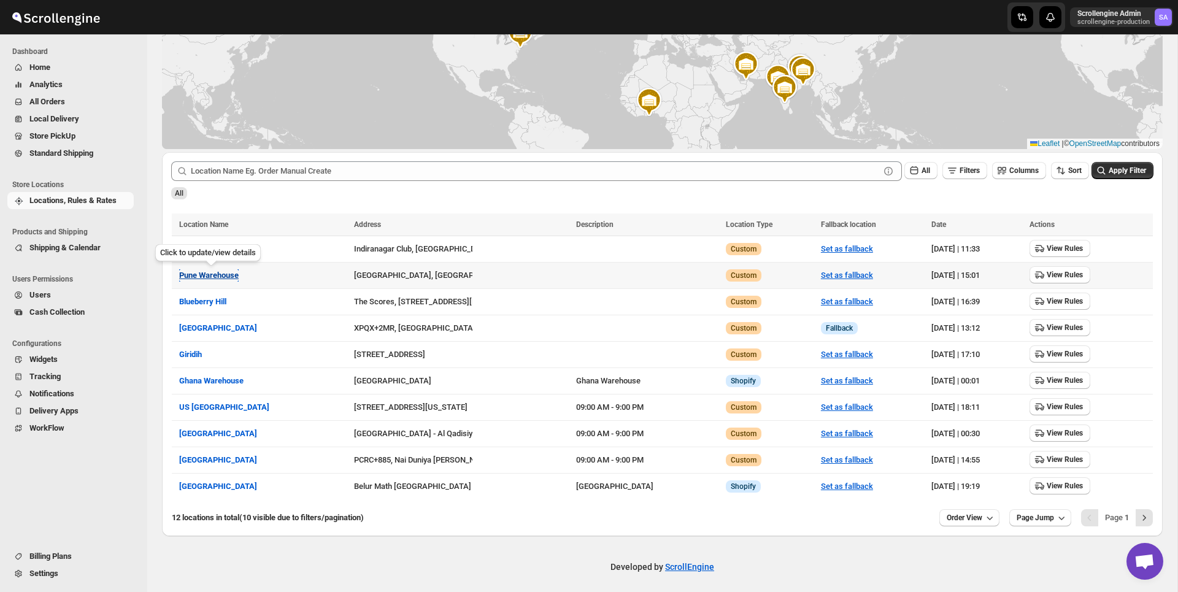
click at [210, 280] on button "Pune Warehouse" at bounding box center [209, 275] width 60 height 12
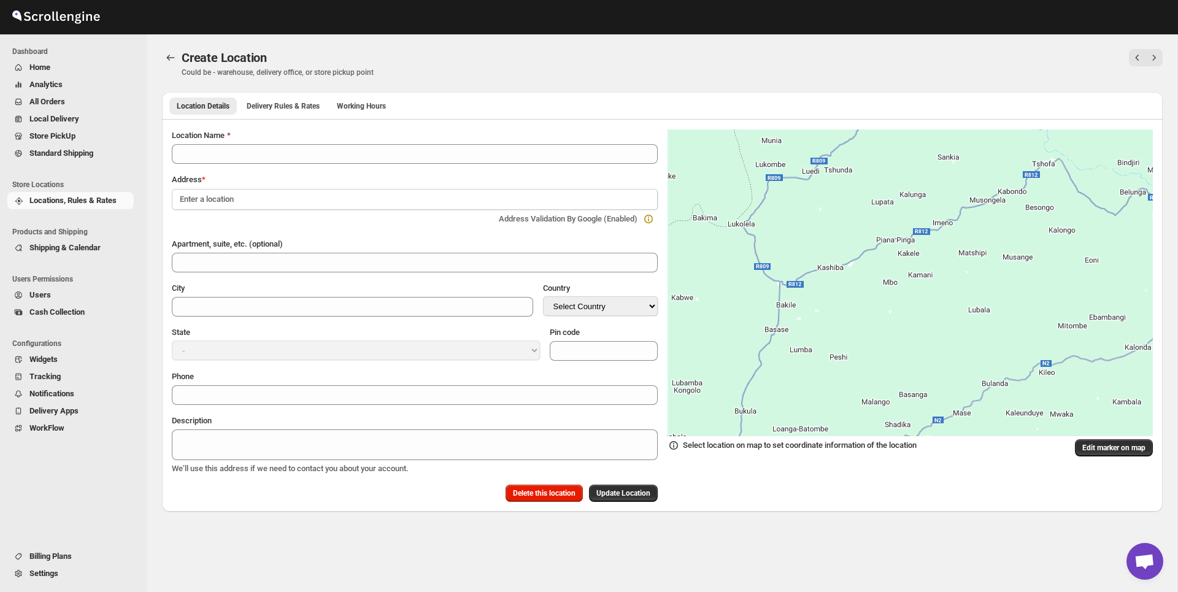
type input "Pune Warehouse"
type input "Pune Division"
select select "IN"
type input "123455"
select select "[GEOGRAPHIC_DATA]"
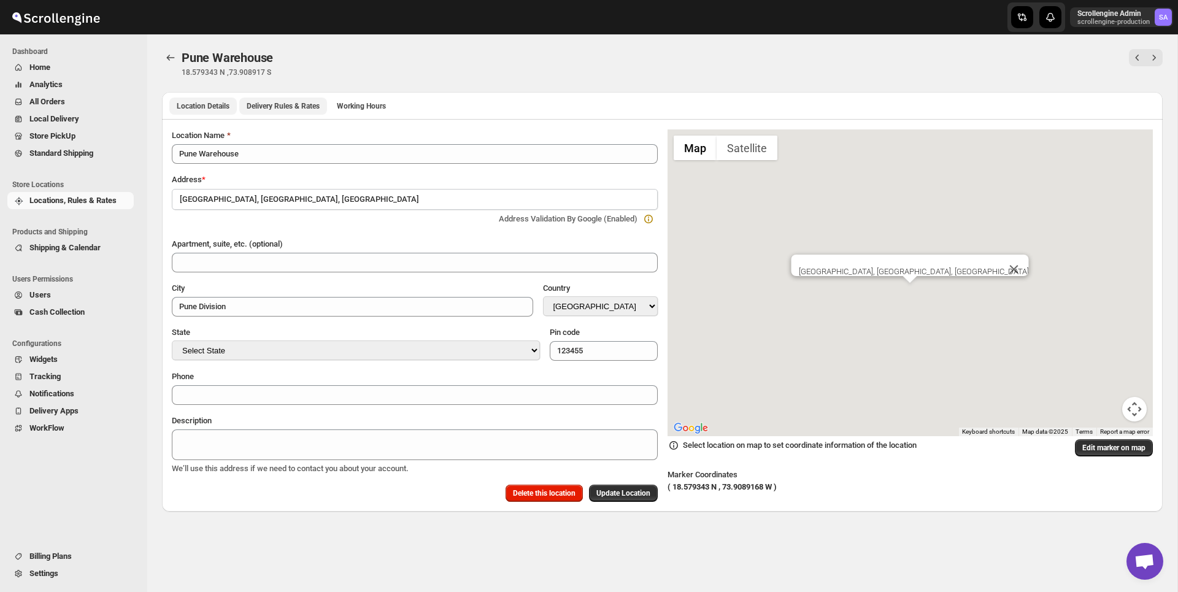
click at [314, 106] on span "Delivery Rules & Rates" at bounding box center [283, 106] width 73 height 10
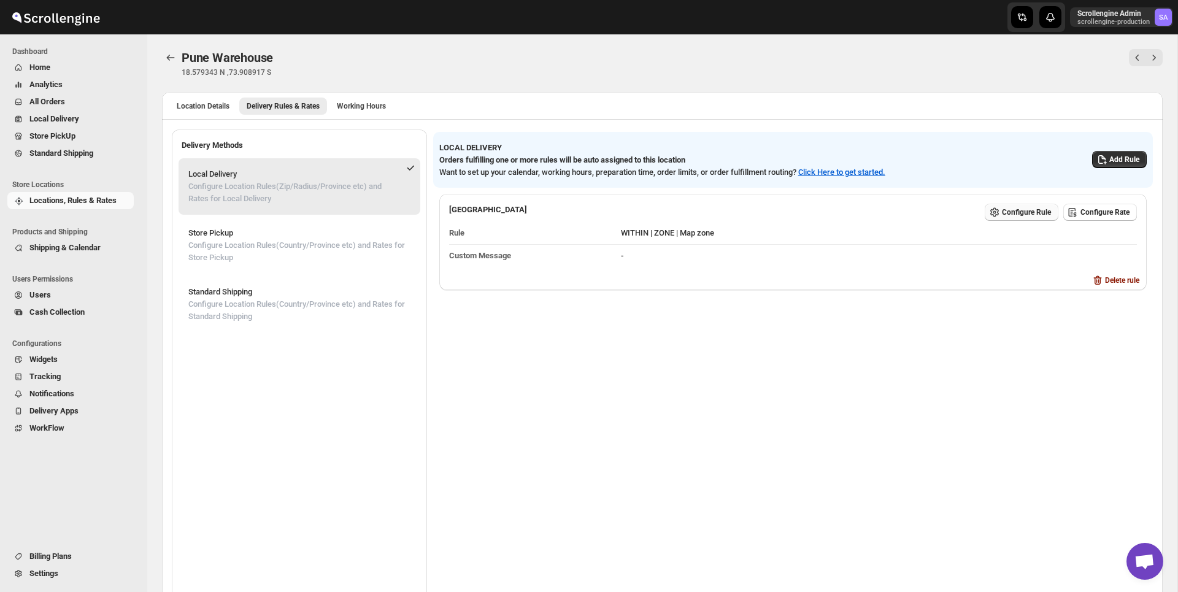
click at [1032, 209] on span "Configure Rule" at bounding box center [1026, 212] width 49 height 10
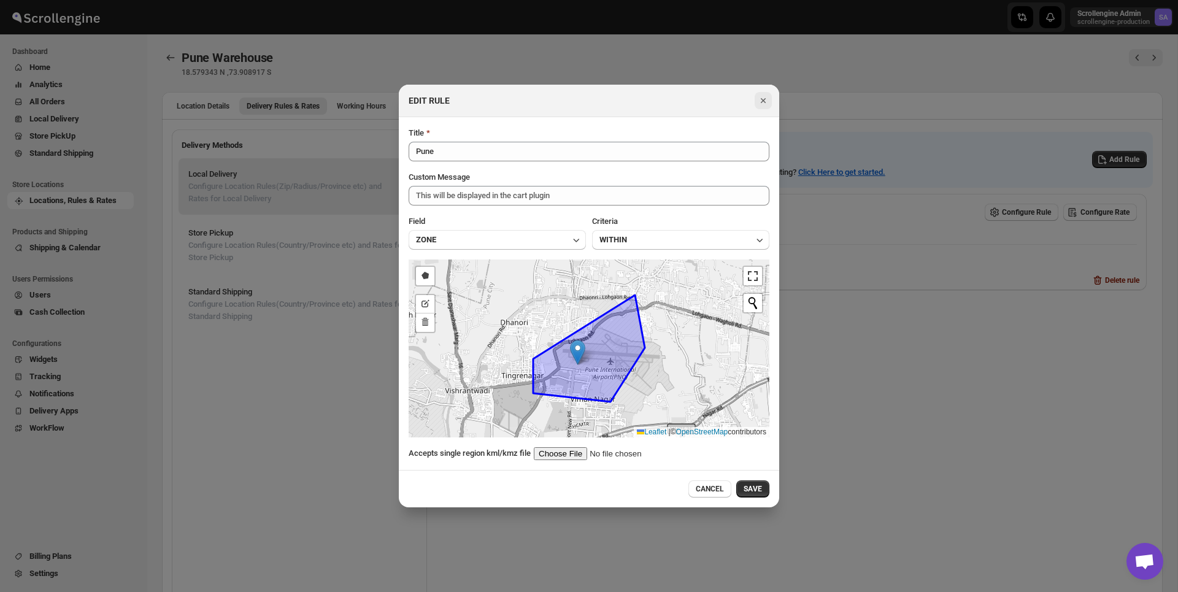
click at [763, 100] on icon "Close" at bounding box center [763, 100] width 5 height 5
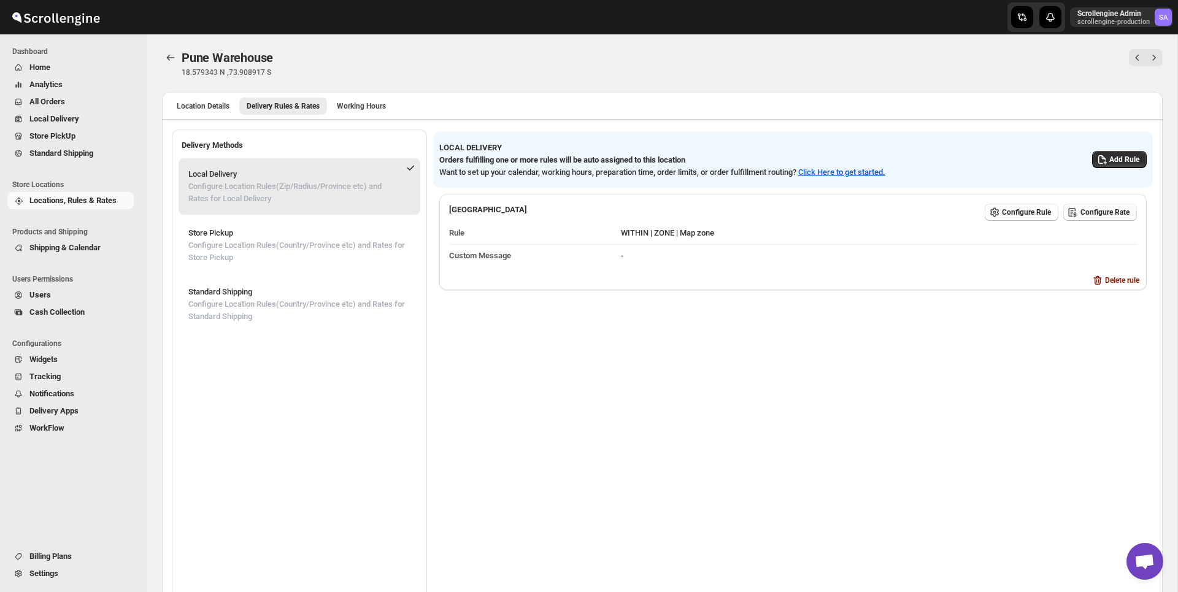
click at [1086, 213] on span "Configure Rate" at bounding box center [1105, 212] width 49 height 10
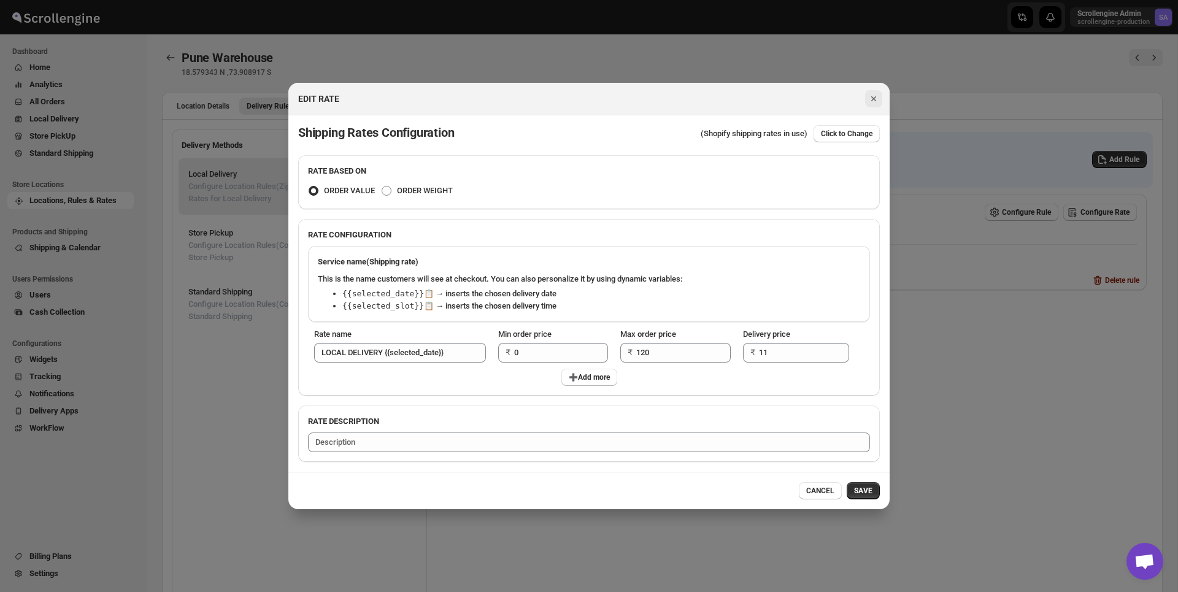
click at [870, 91] on button "Close" at bounding box center [873, 98] width 17 height 17
